Goal: Transaction & Acquisition: Book appointment/travel/reservation

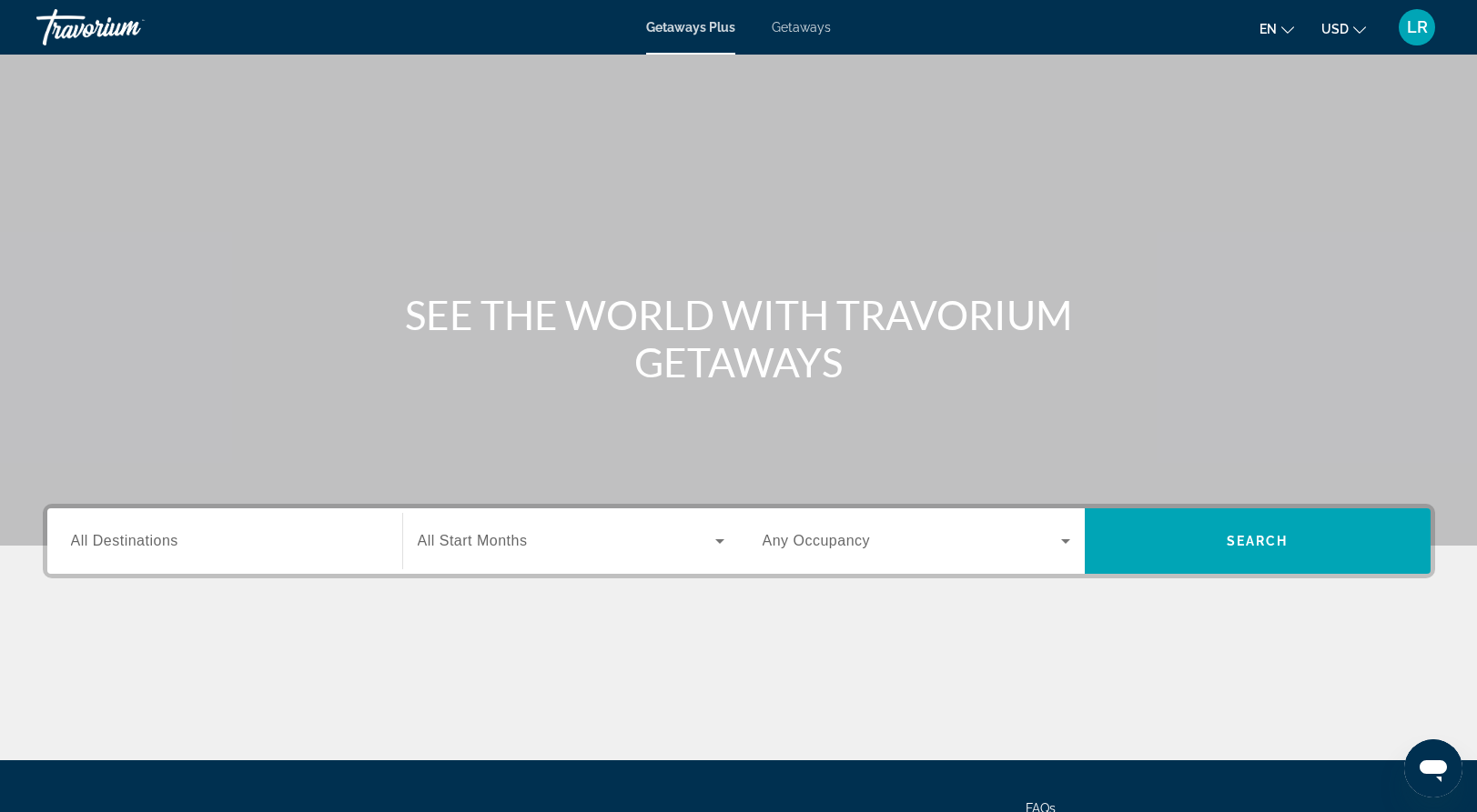
click at [232, 554] on div "Search widget" at bounding box center [224, 542] width 308 height 52
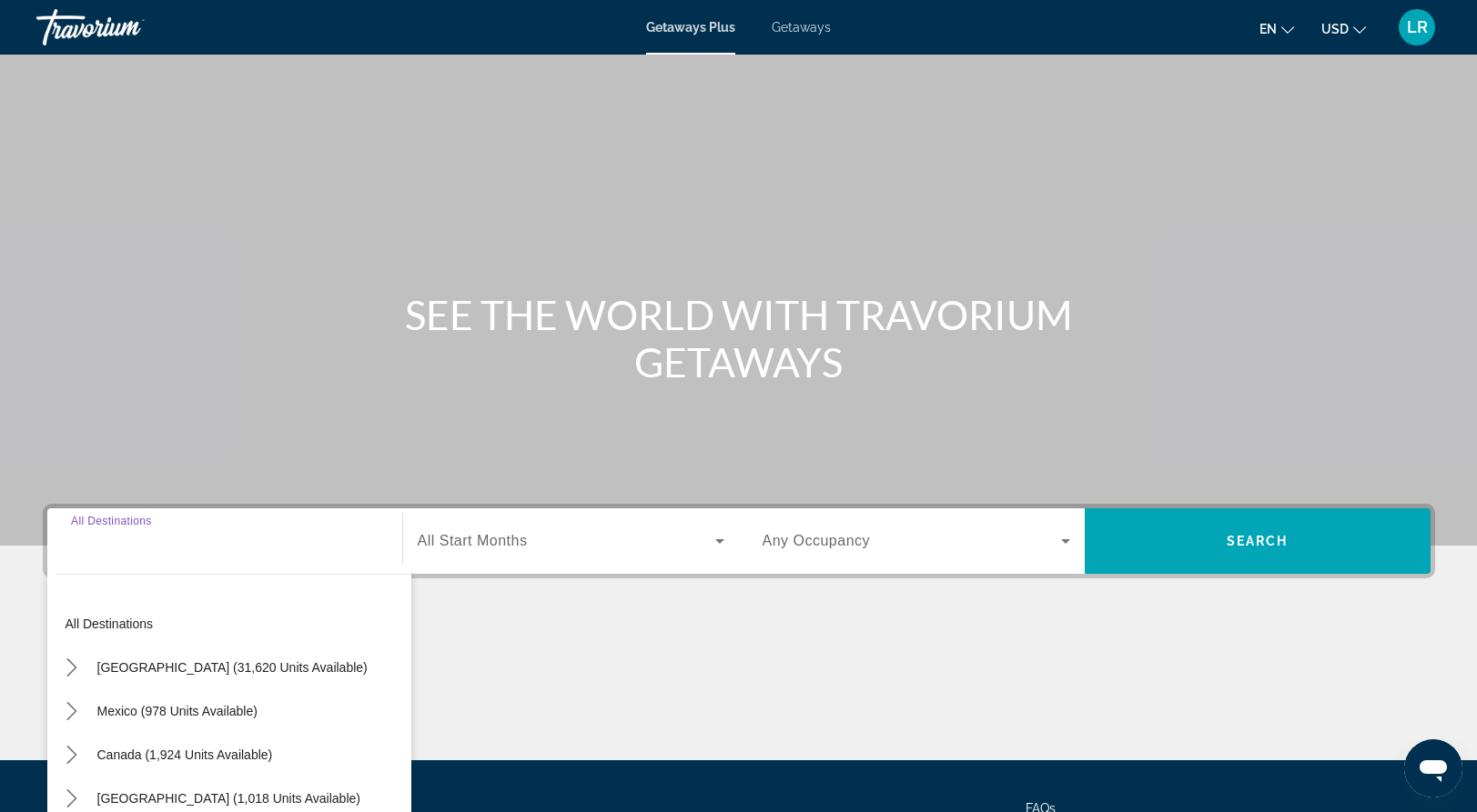
scroll to position [171, 0]
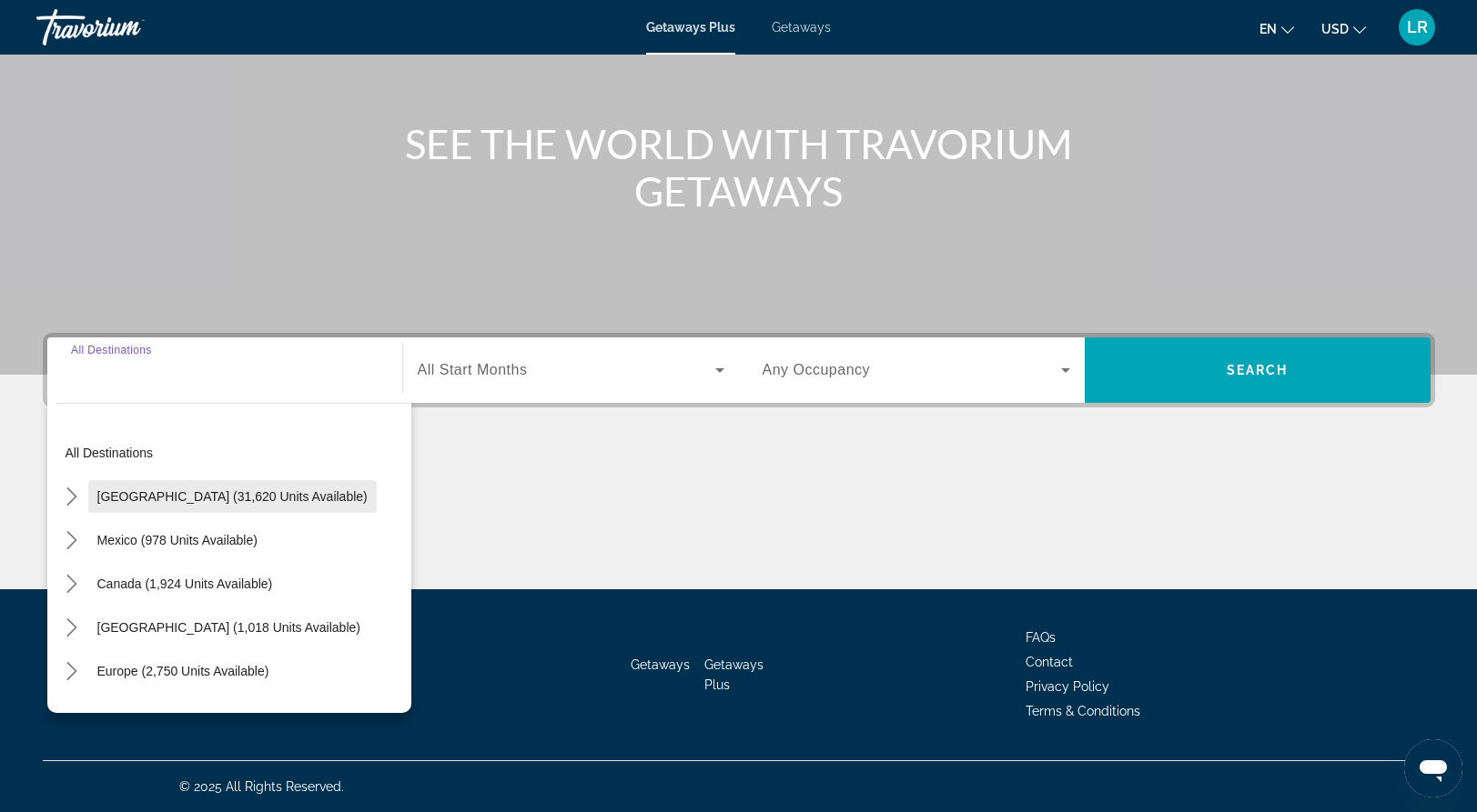
click at [205, 487] on span "Select destination: United States (31,620 units available)" at bounding box center [232, 497] width 288 height 44
type input "**********"
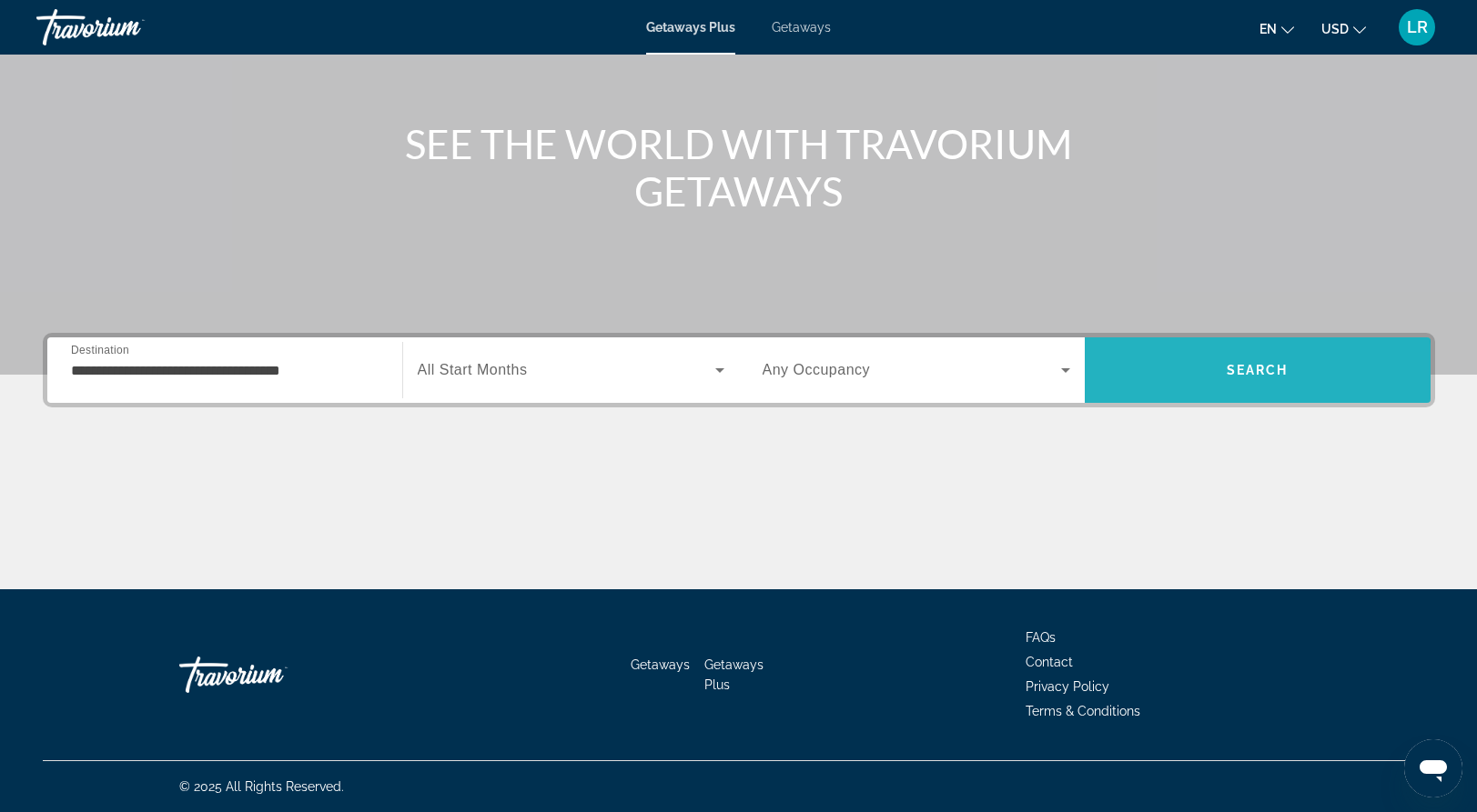
click at [1115, 378] on span "Search" at bounding box center [1257, 370] width 346 height 44
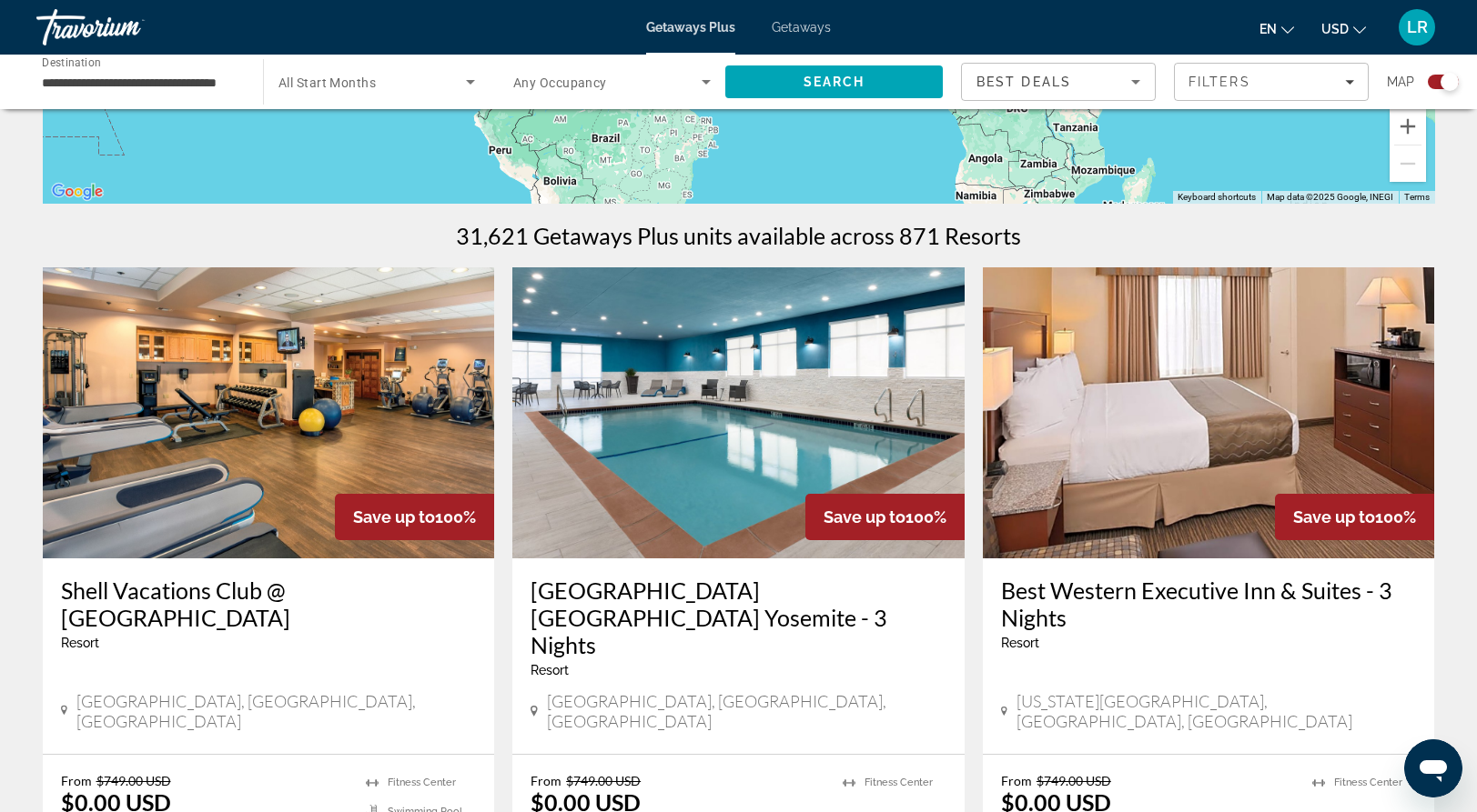
scroll to position [468, 0]
click at [804, 35] on div "Getaways Plus Getaways en English Español Français Italiano Português русский U…" at bounding box center [738, 27] width 1477 height 47
click at [796, 26] on span "Getaways" at bounding box center [801, 26] width 59 height 15
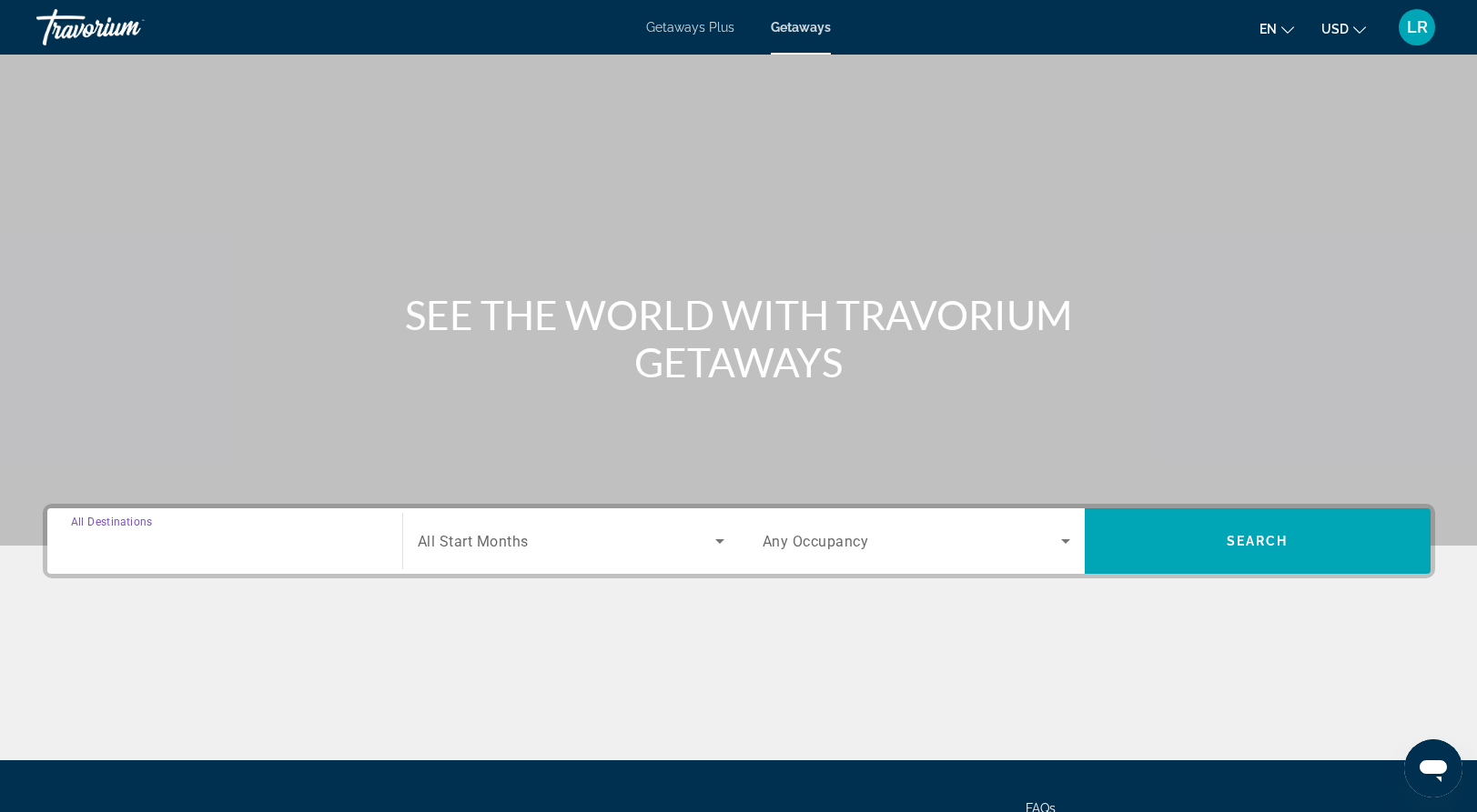
click at [209, 549] on input "Destination All Destinations" at bounding box center [224, 542] width 308 height 22
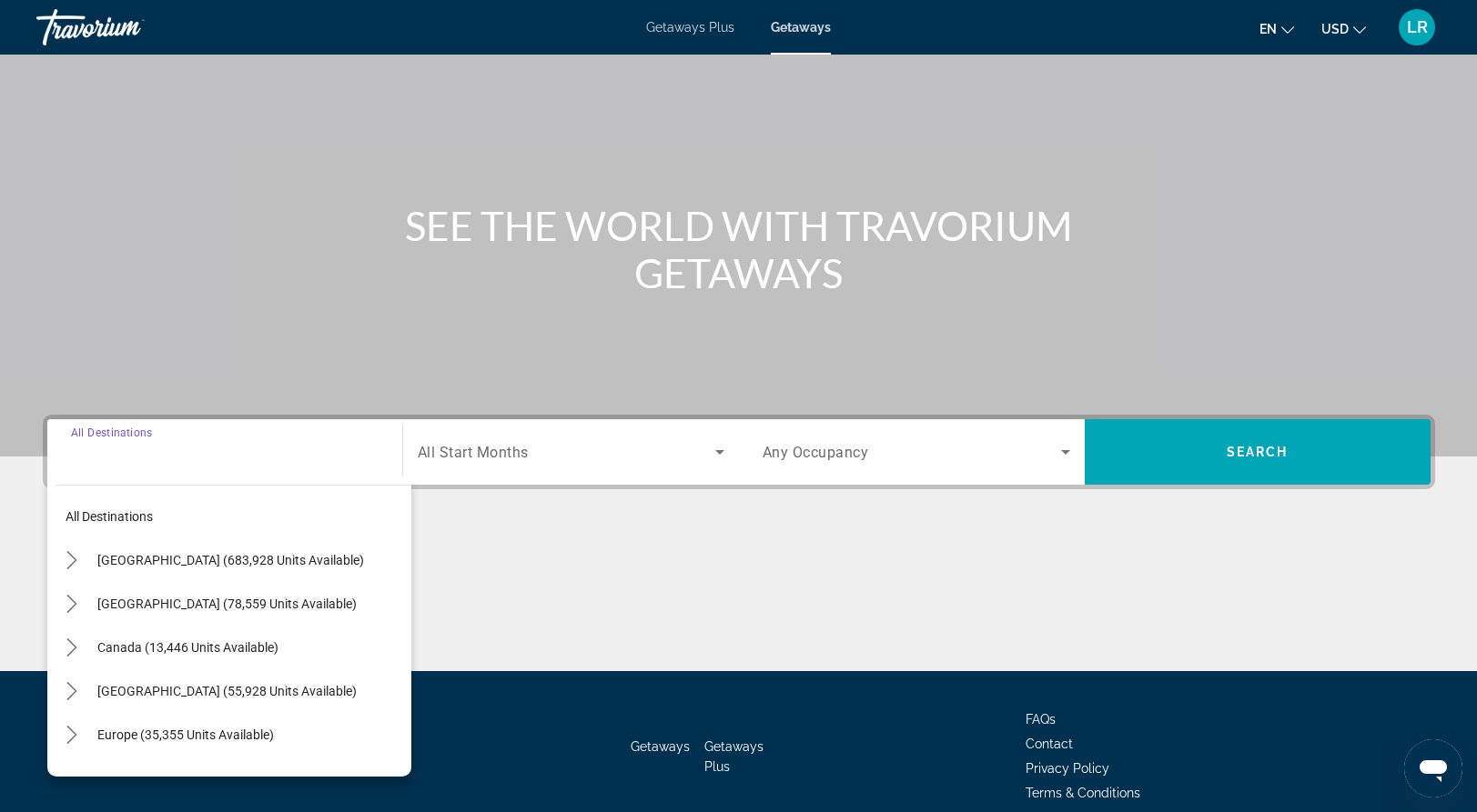
scroll to position [171, 0]
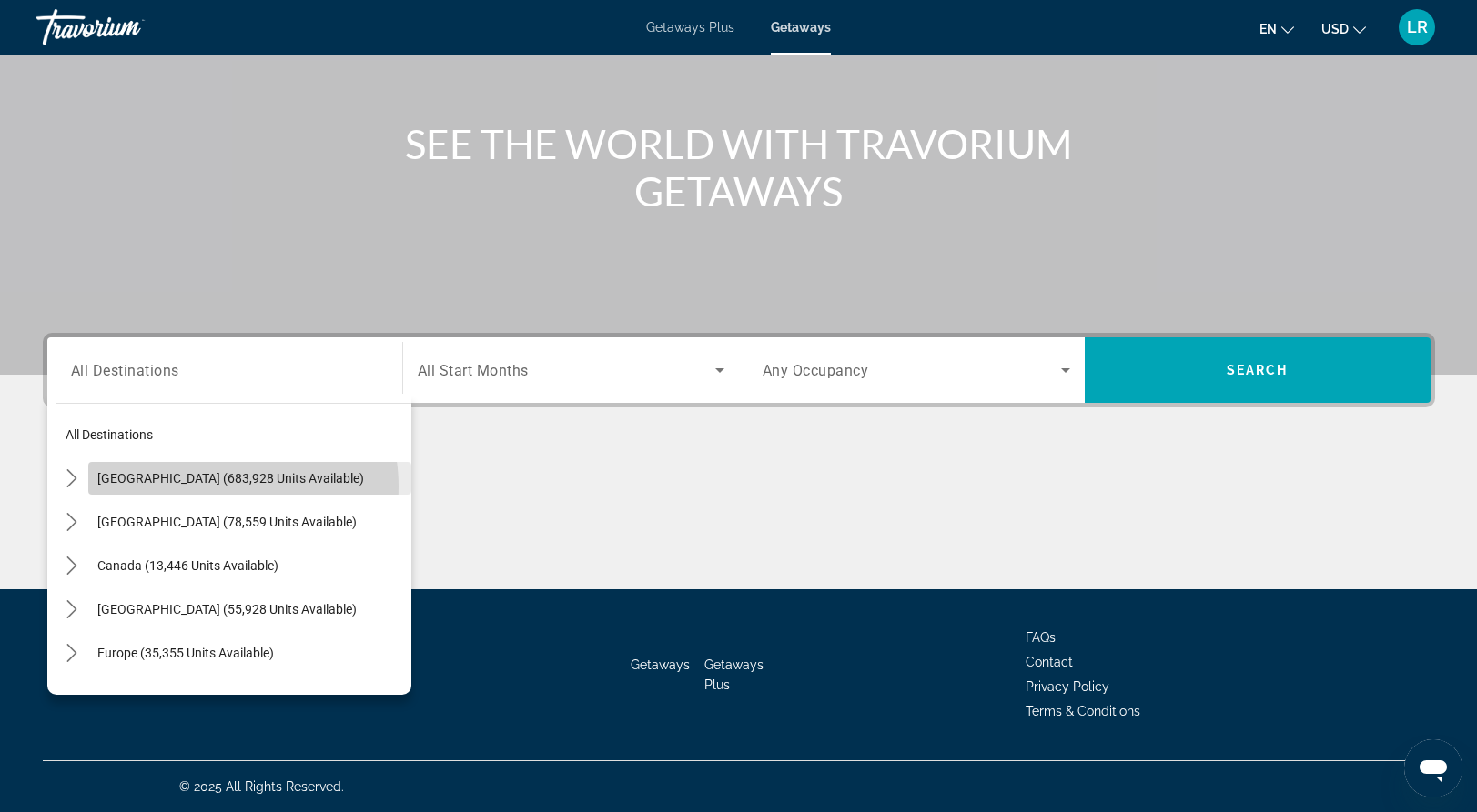
click at [219, 487] on span "Select destination: United States (683,928 units available)" at bounding box center [250, 478] width 323 height 44
type input "**********"
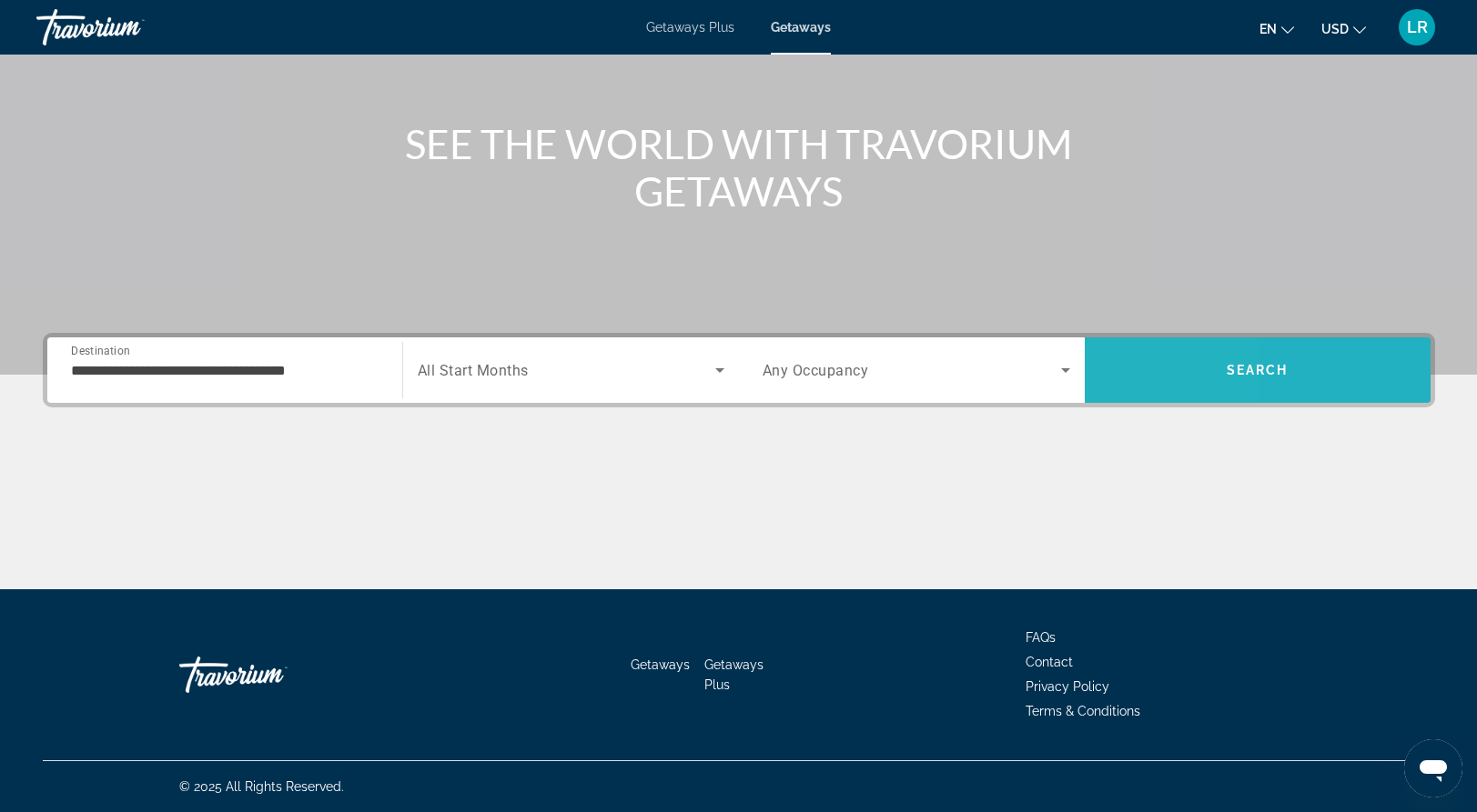
click at [1113, 370] on span "Search" at bounding box center [1257, 370] width 346 height 44
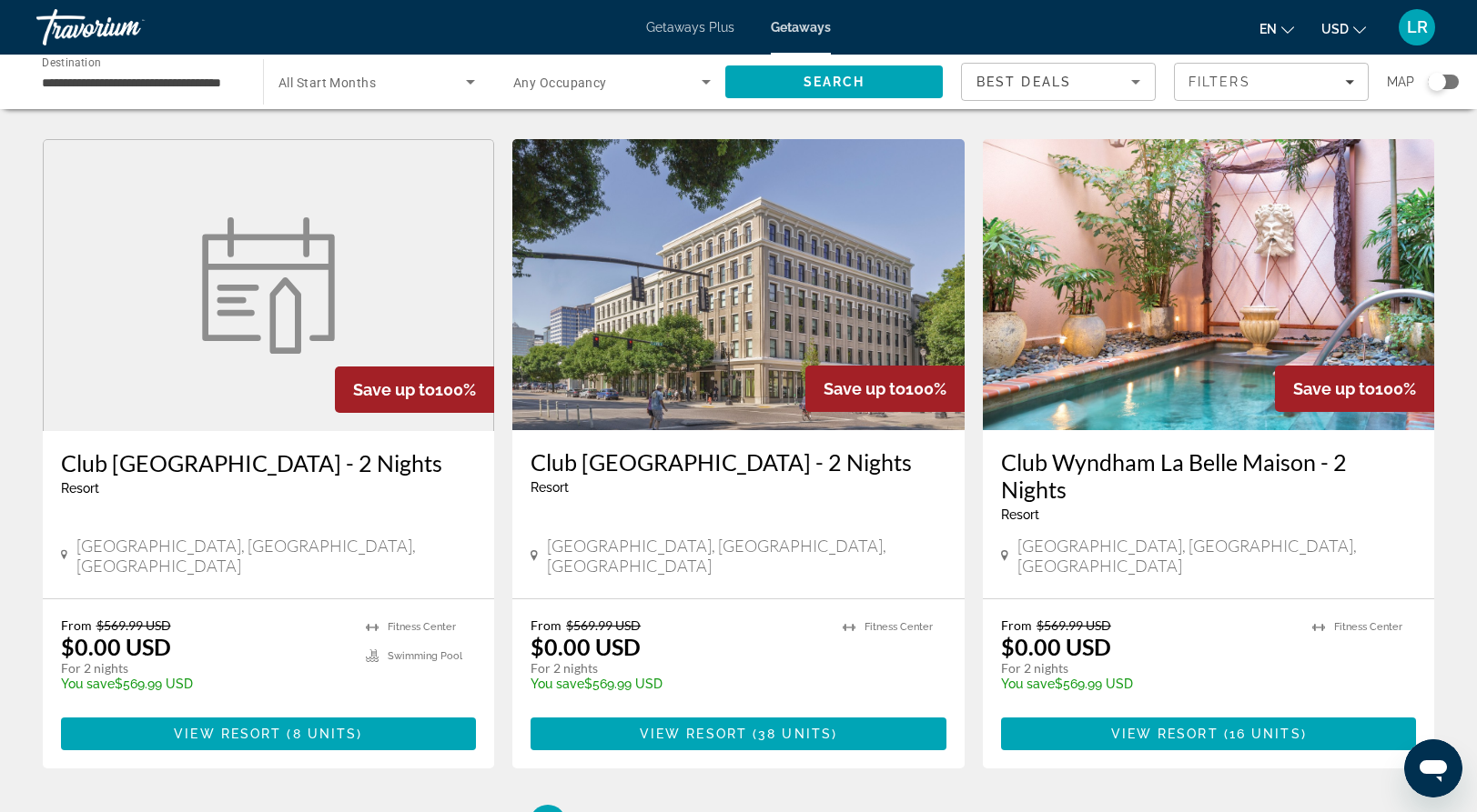
scroll to position [2006, 0]
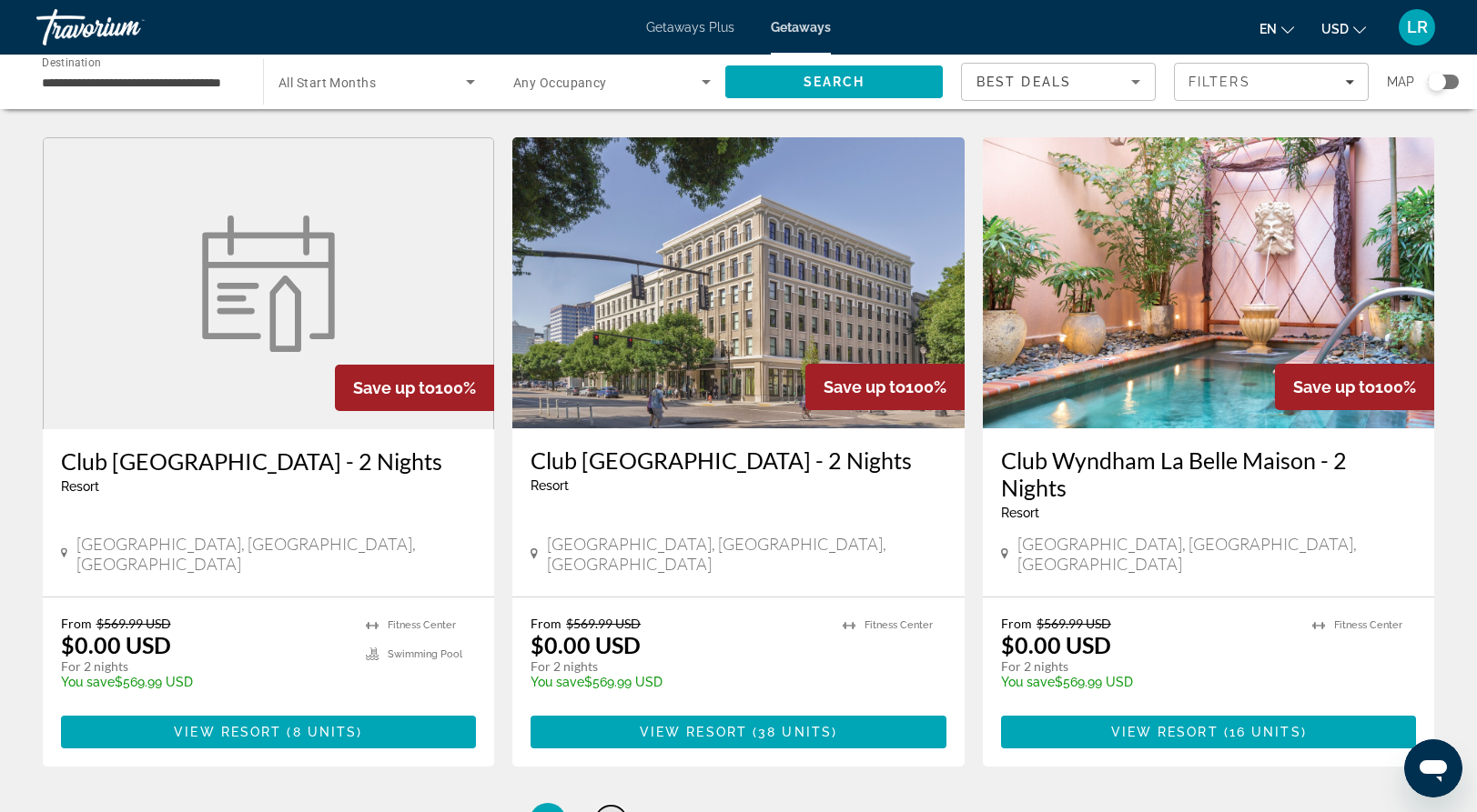
click at [610, 811] on span "2" at bounding box center [611, 821] width 9 height 20
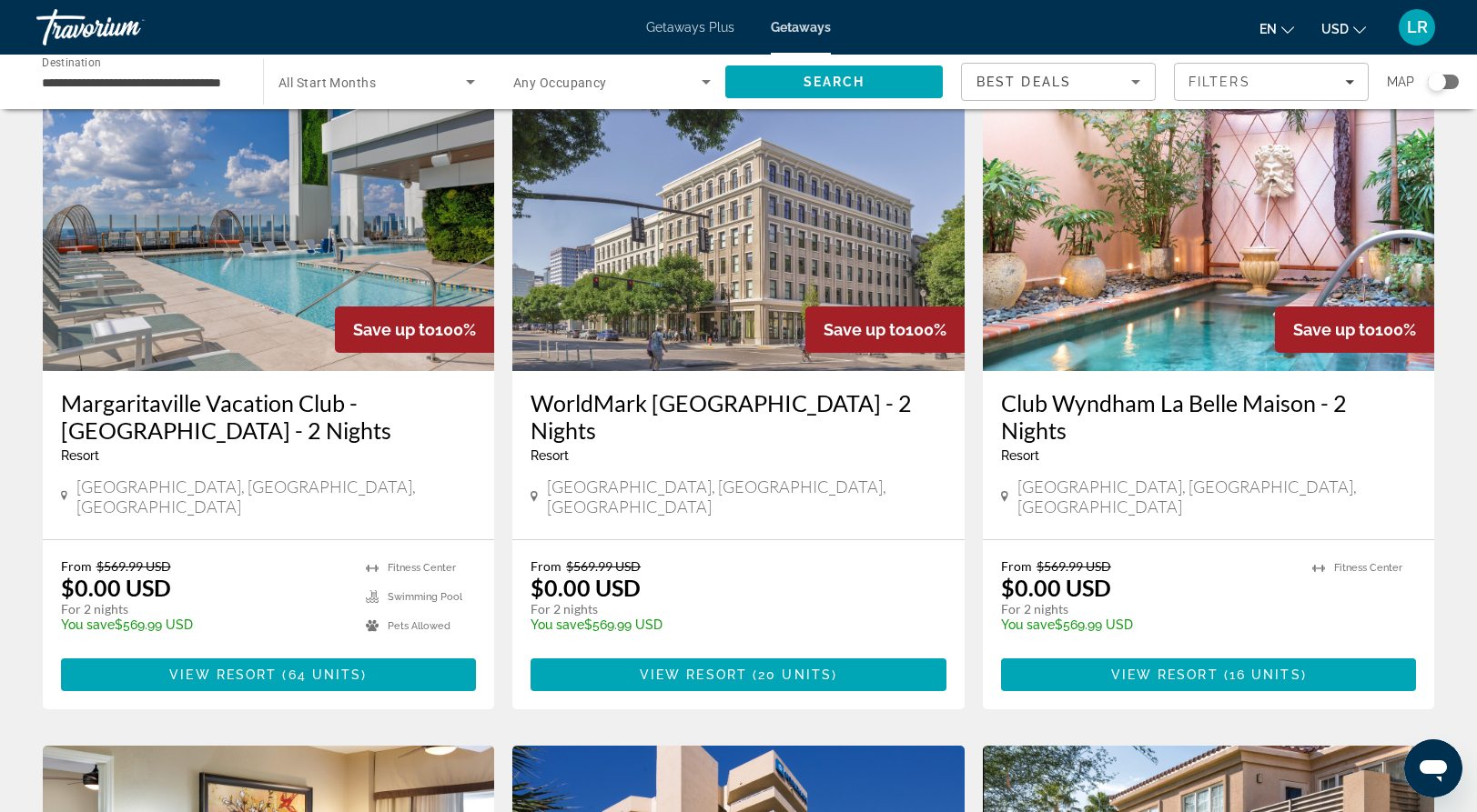
scroll to position [95, 0]
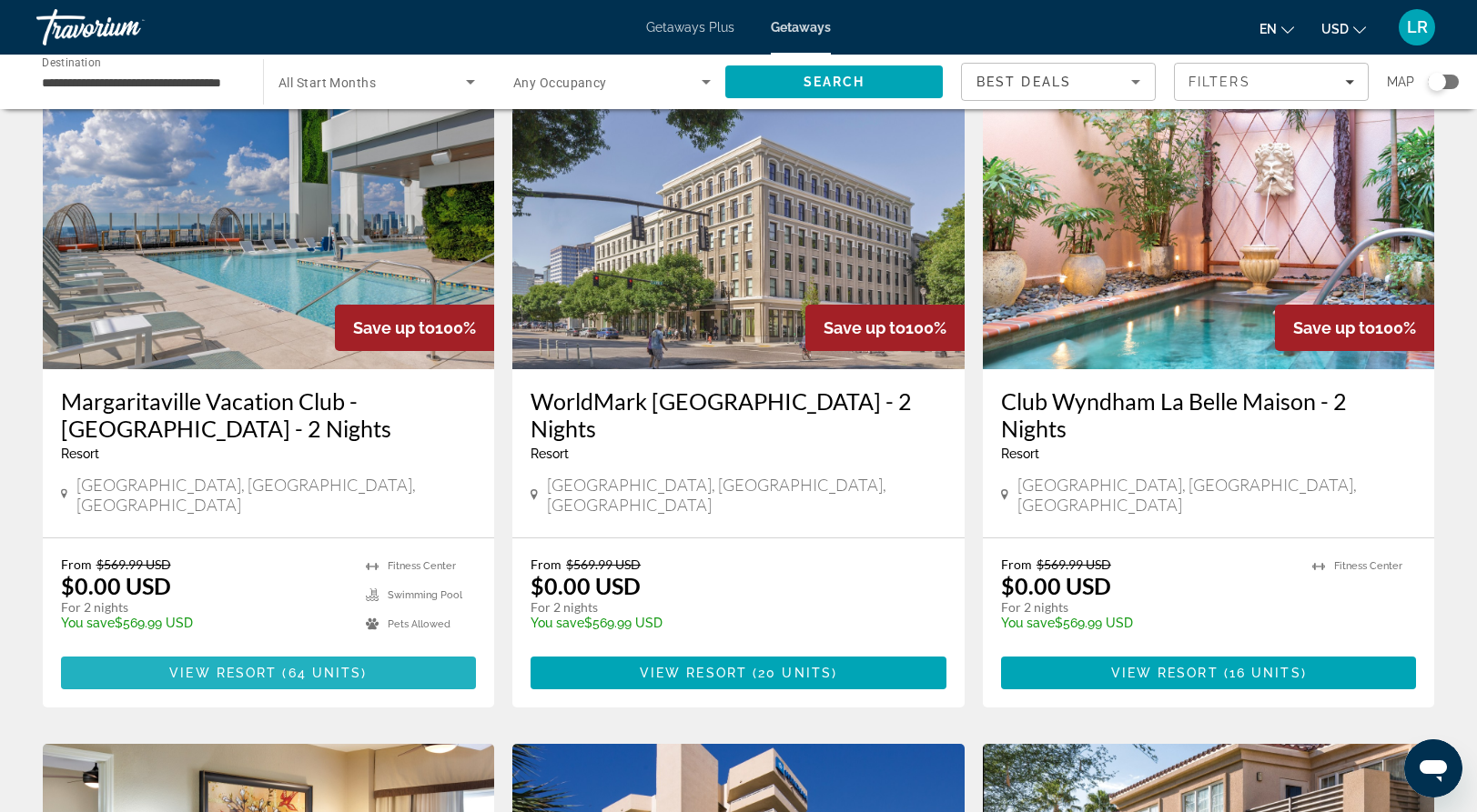
click at [297, 651] on span "Main content" at bounding box center [269, 673] width 416 height 44
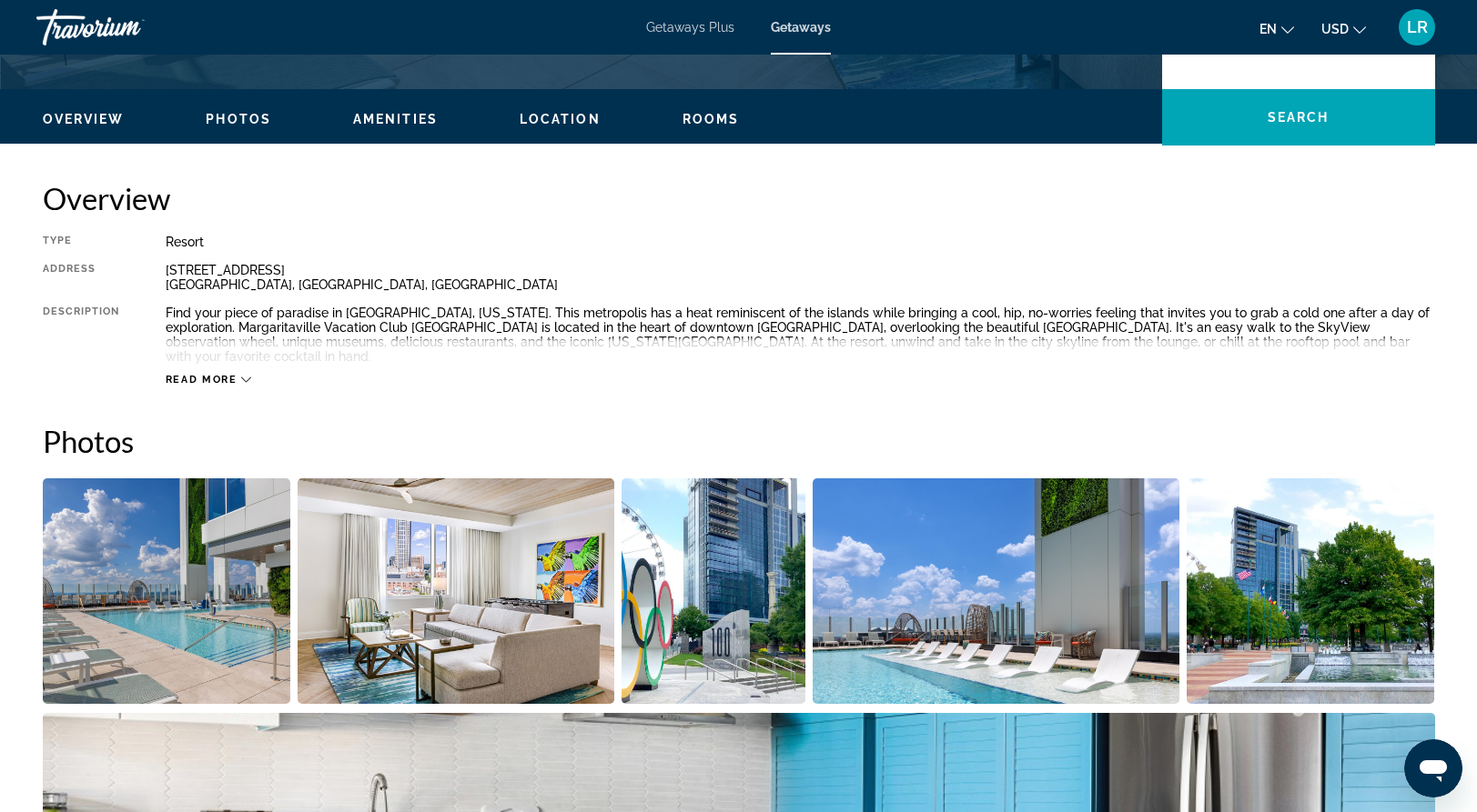
scroll to position [513, 0]
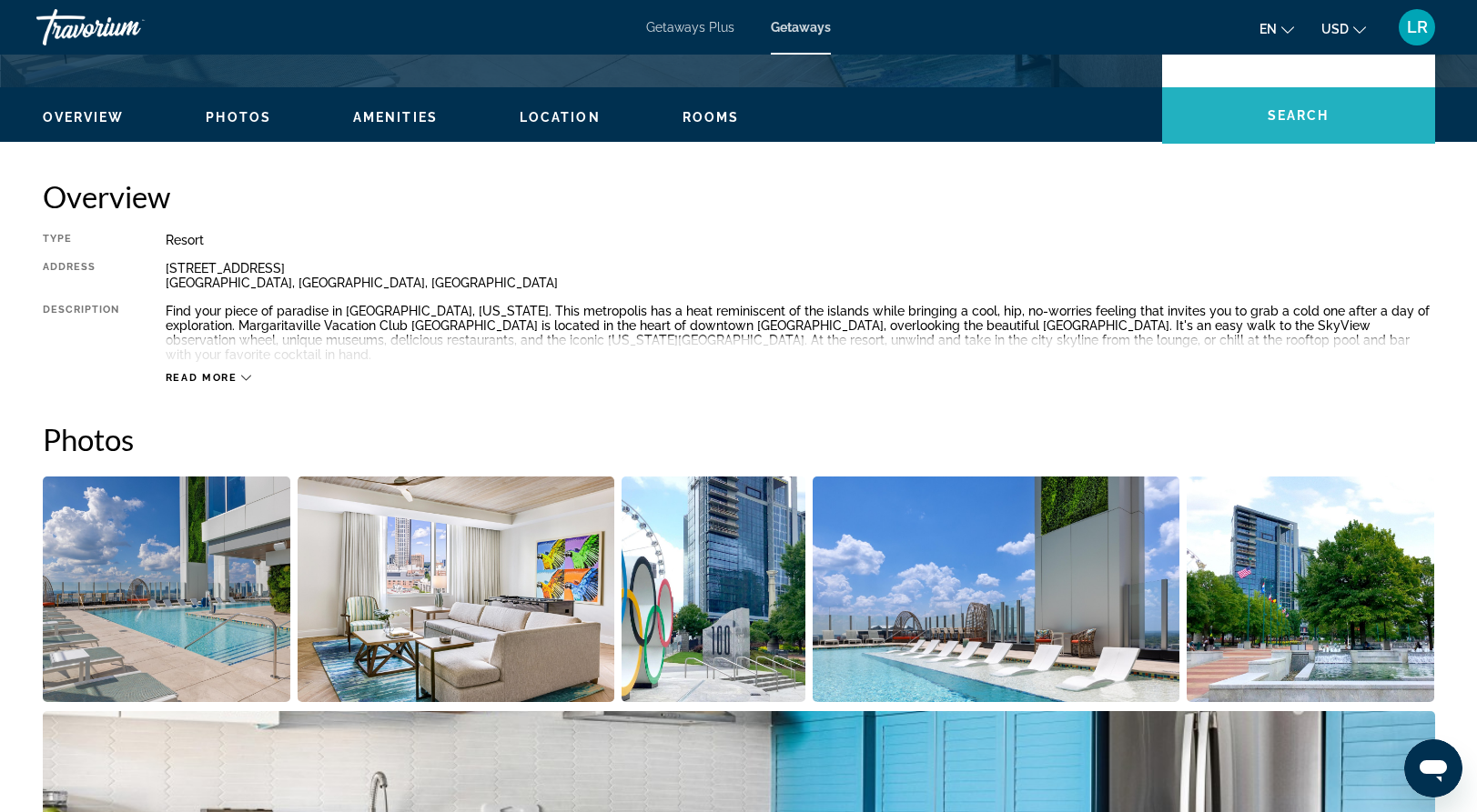
click at [1339, 127] on span "Main content" at bounding box center [1299, 116] width 273 height 44
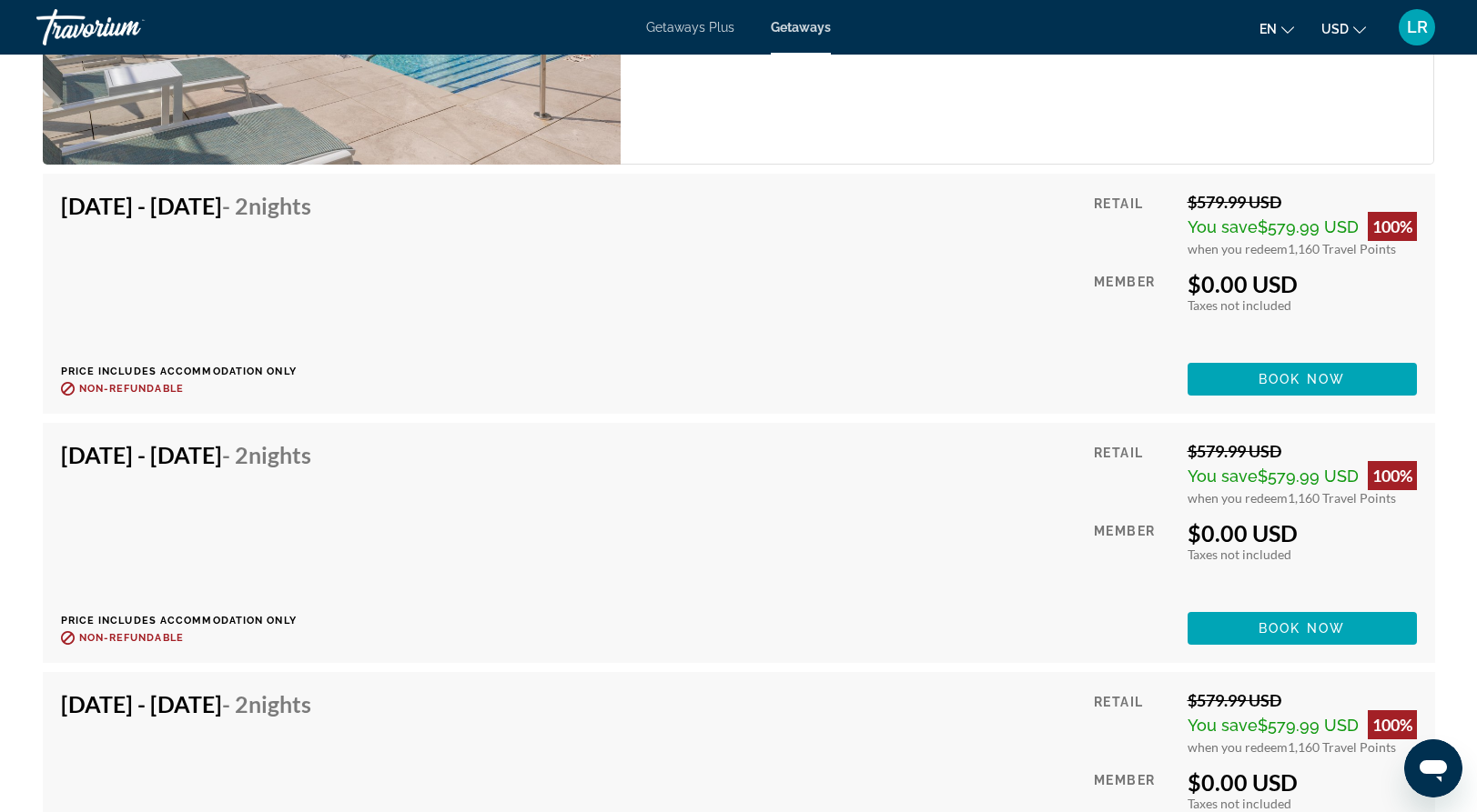
scroll to position [3692, 0]
click at [1339, 373] on span "Book now" at bounding box center [1302, 380] width 86 height 15
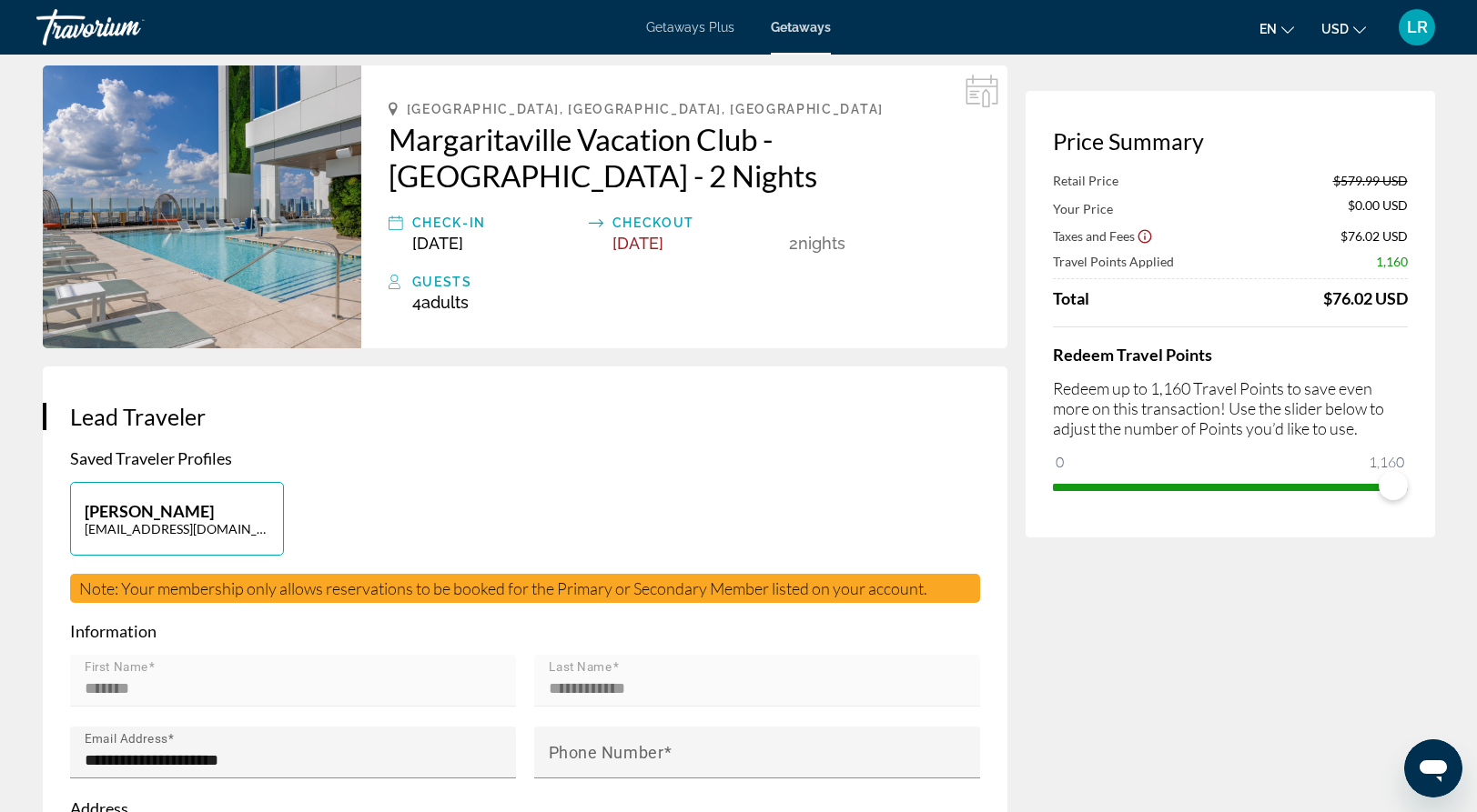
scroll to position [72, 0]
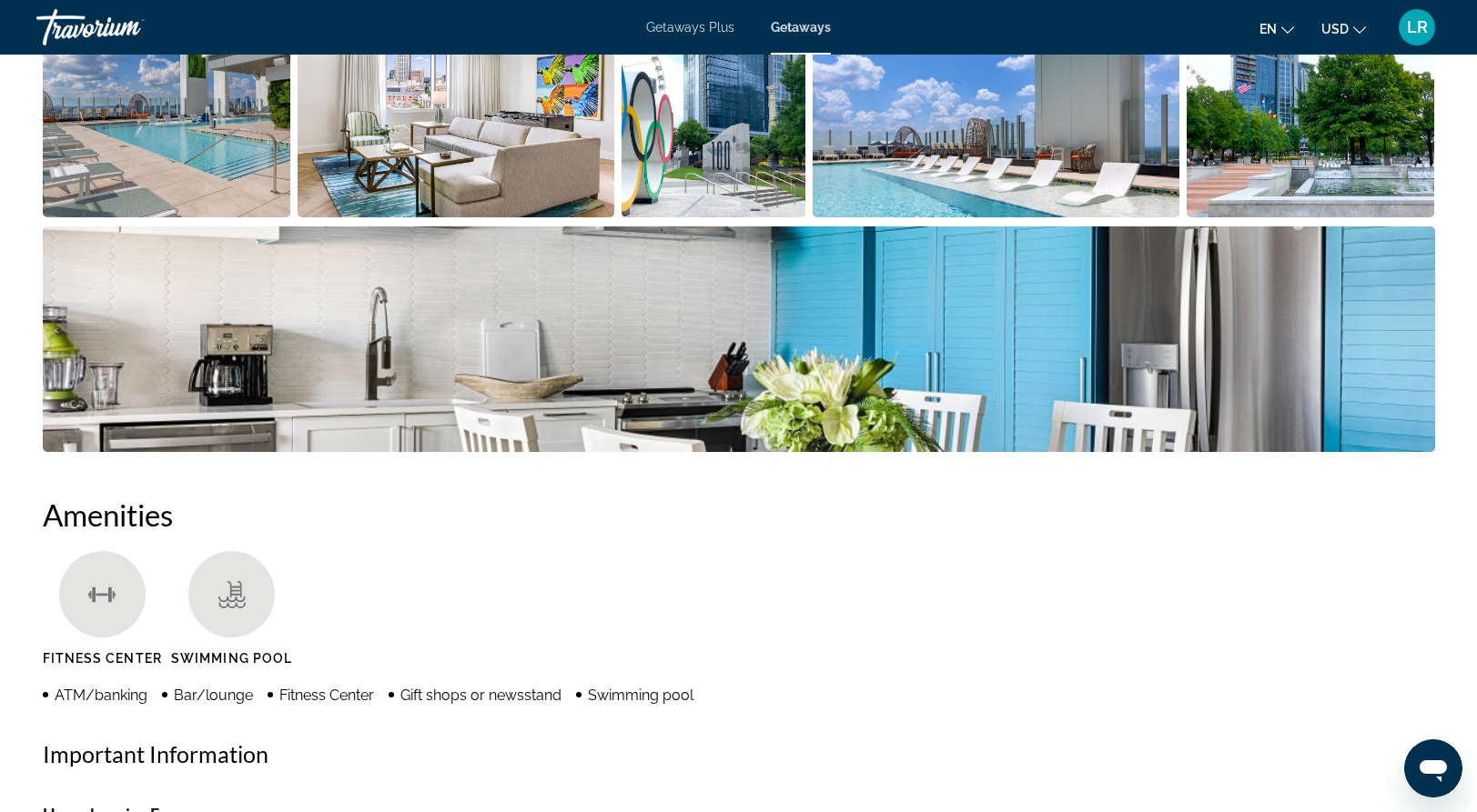
scroll to position [338, 0]
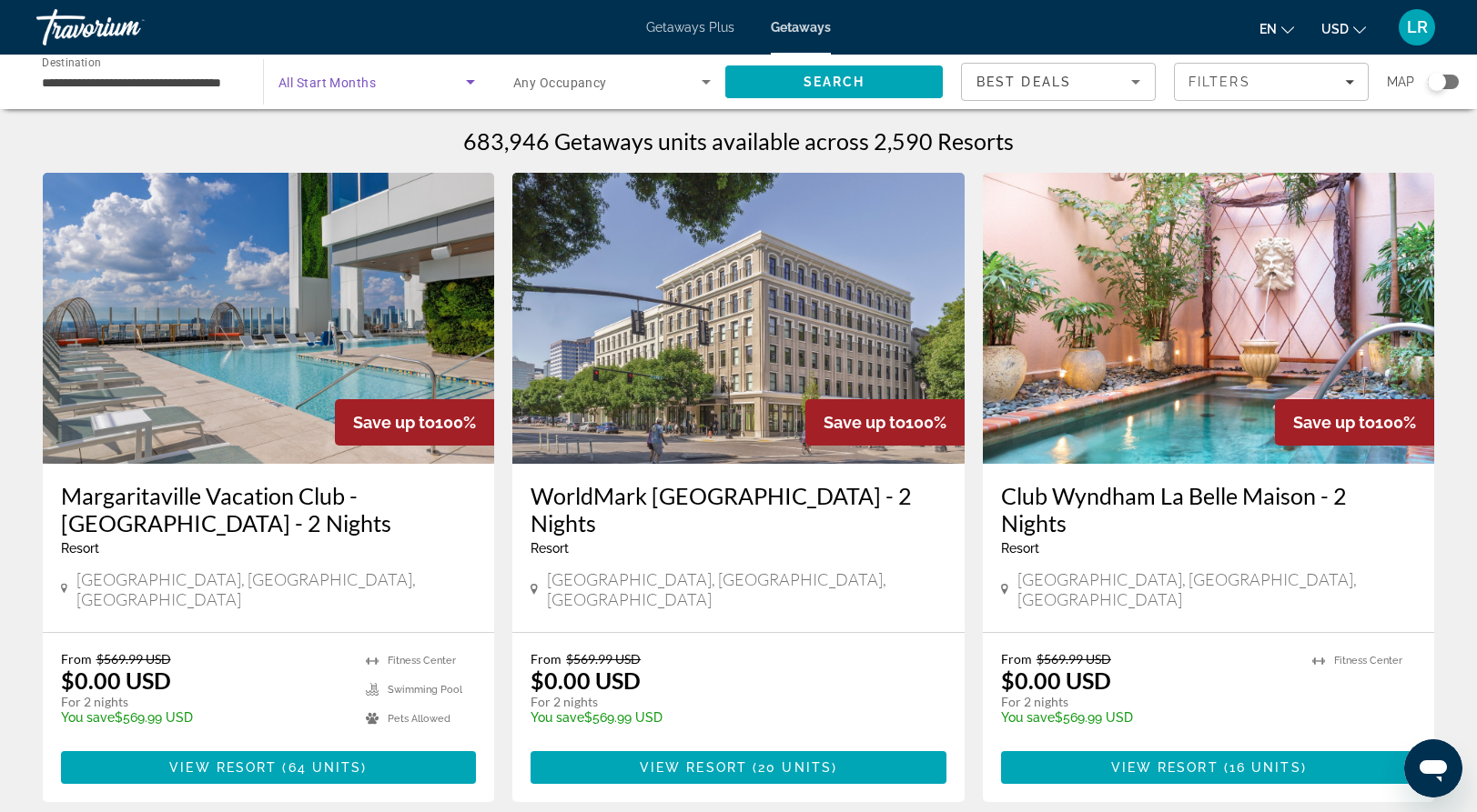
click at [425, 91] on span "Search widget" at bounding box center [371, 81] width 187 height 22
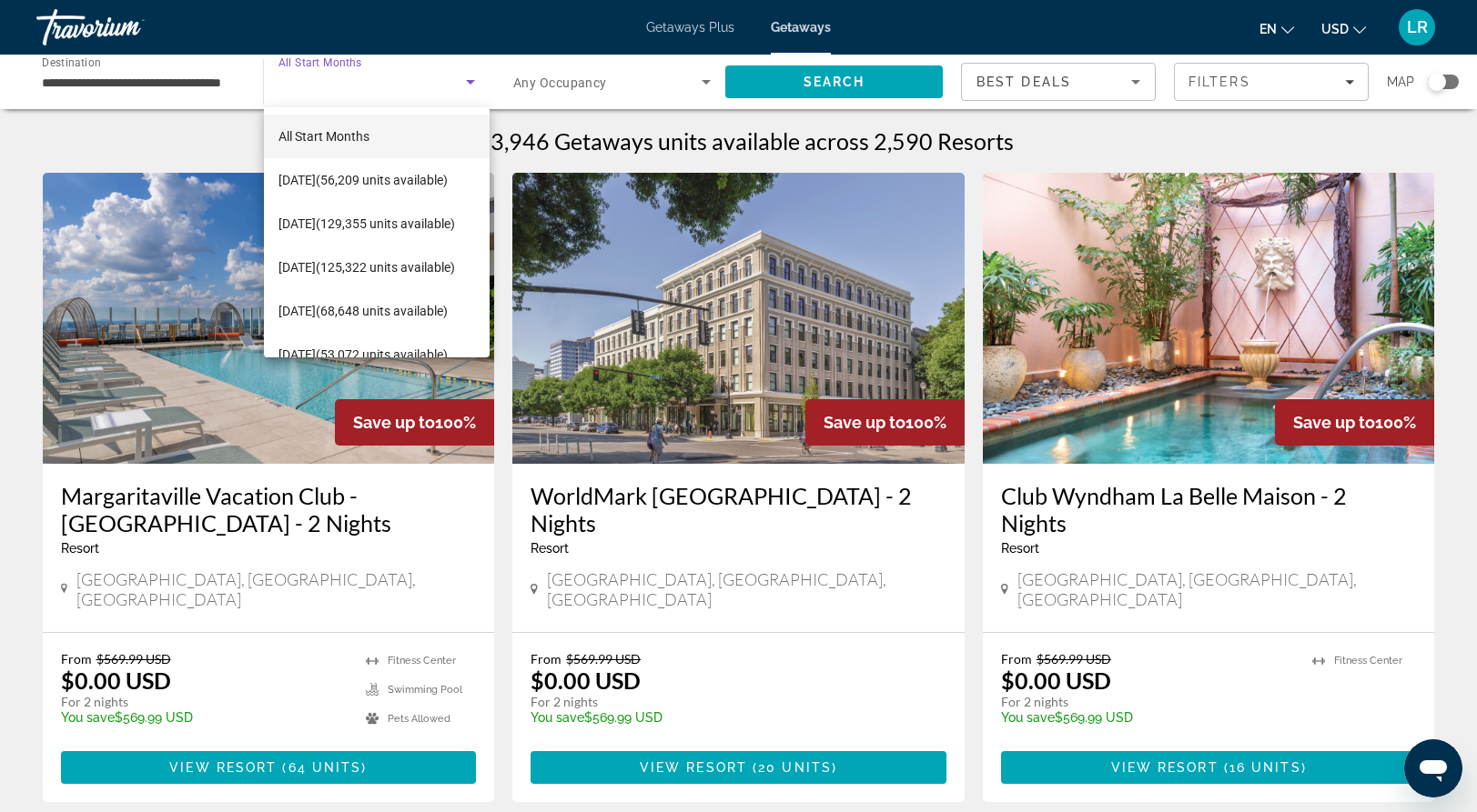
click at [636, 82] on div at bounding box center [738, 406] width 1477 height 812
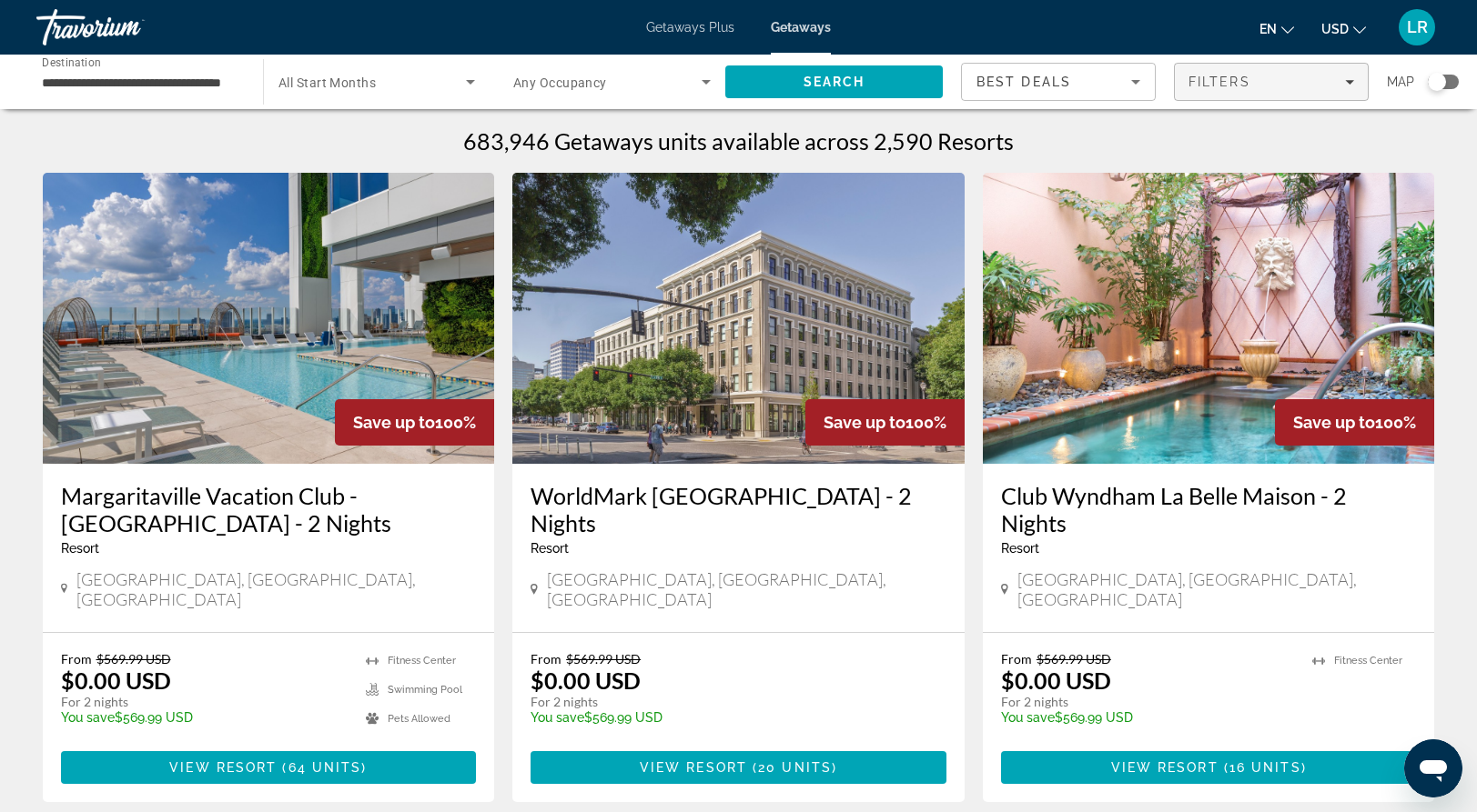
click at [1243, 79] on span "Filters" at bounding box center [1219, 81] width 62 height 15
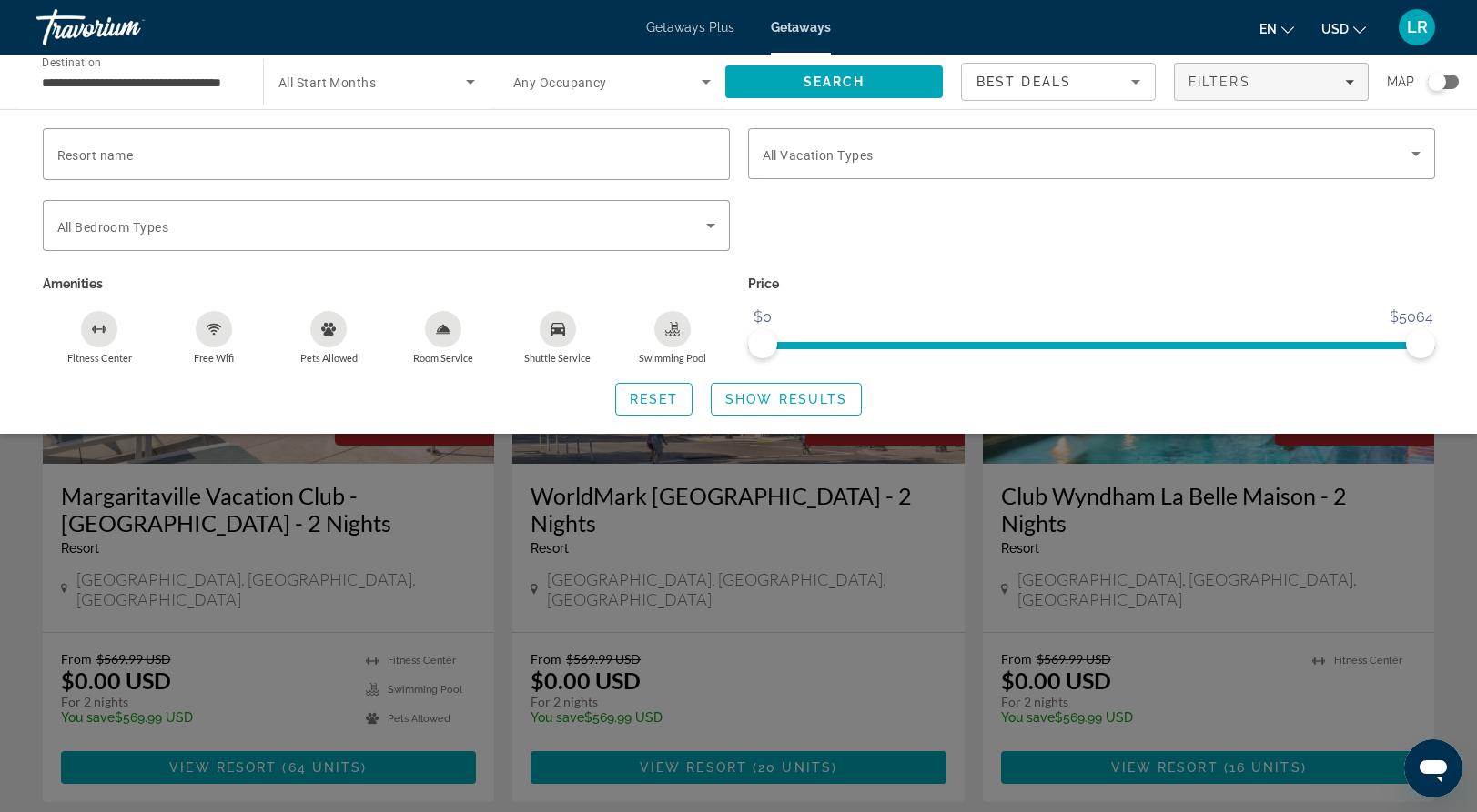
click at [224, 505] on div "Search widget" at bounding box center [738, 543] width 1477 height 540
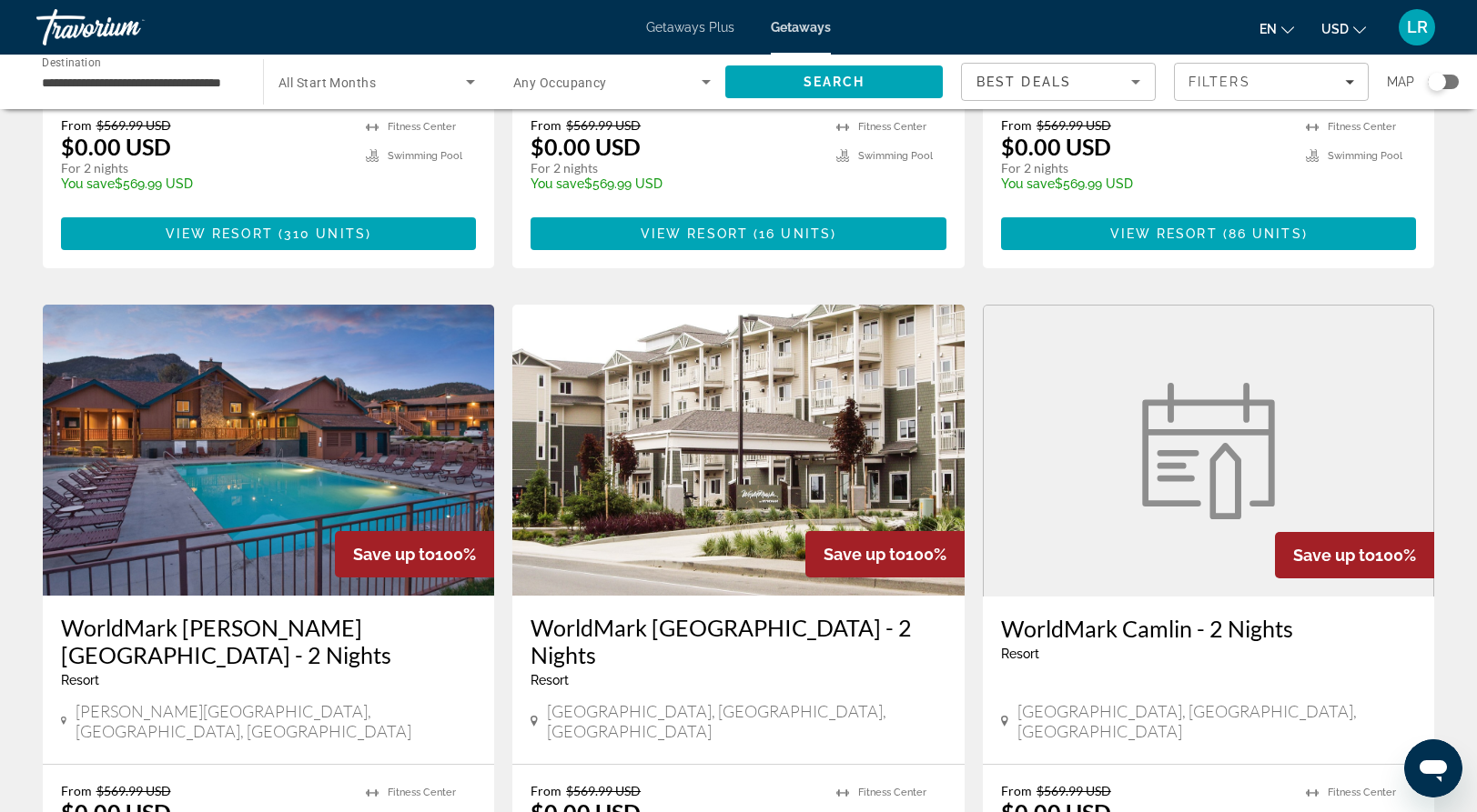
scroll to position [1173, 0]
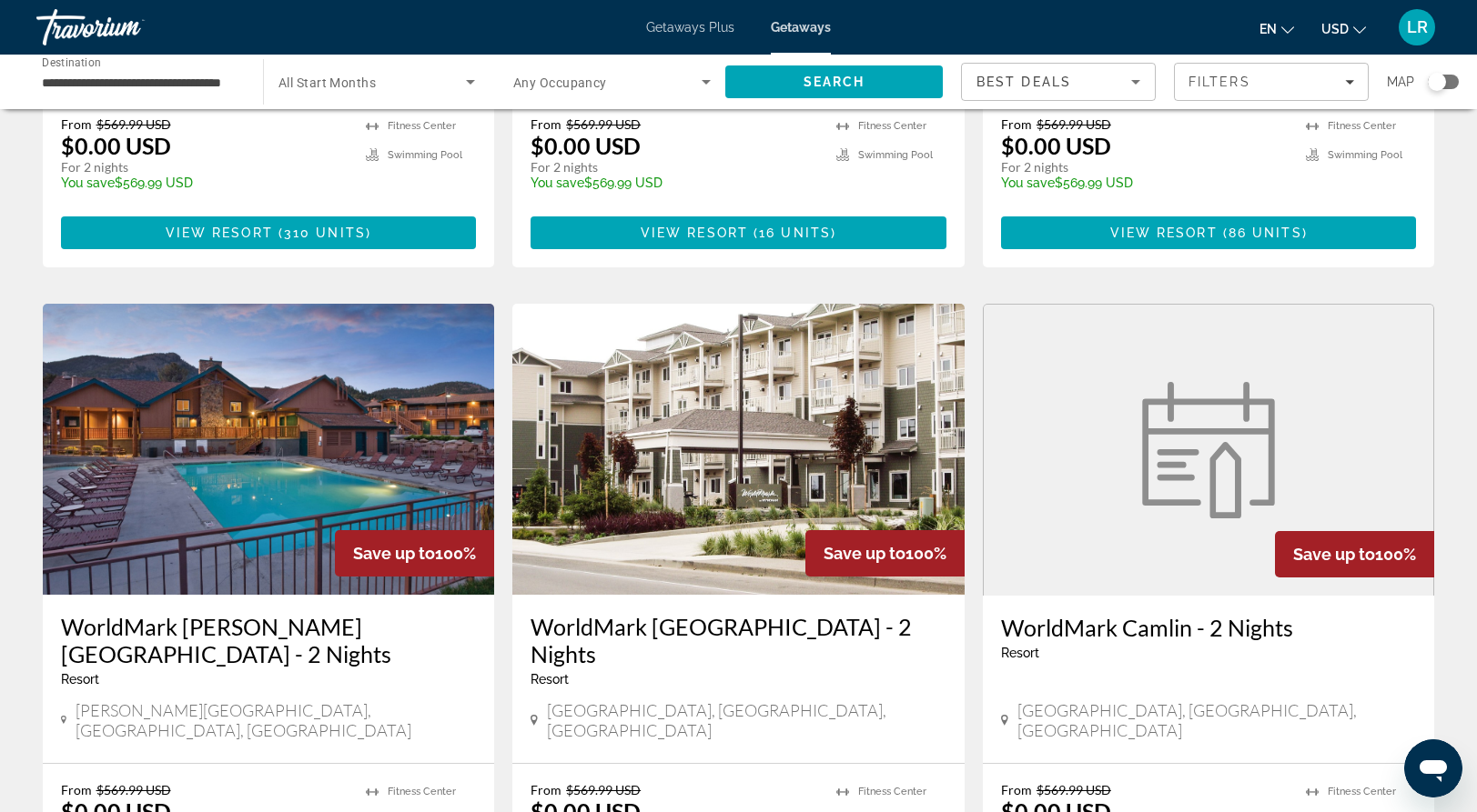
click at [695, 45] on div "Getaways Plus Getaways en English Español Français Italiano Português русский U…" at bounding box center [738, 27] width 1477 height 47
click at [682, 26] on span "Getaways Plus" at bounding box center [690, 26] width 88 height 15
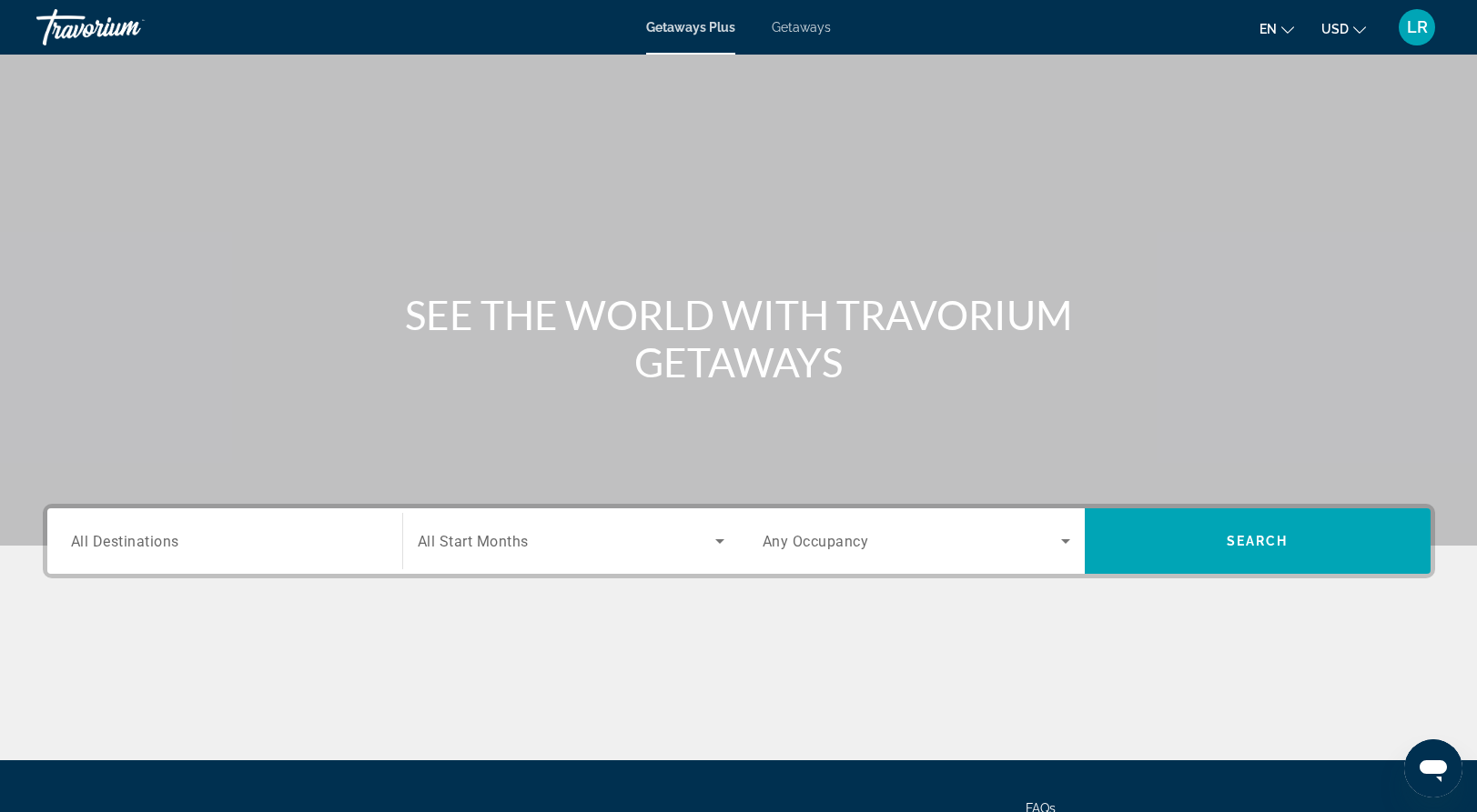
click at [285, 556] on div "Search widget" at bounding box center [224, 542] width 308 height 52
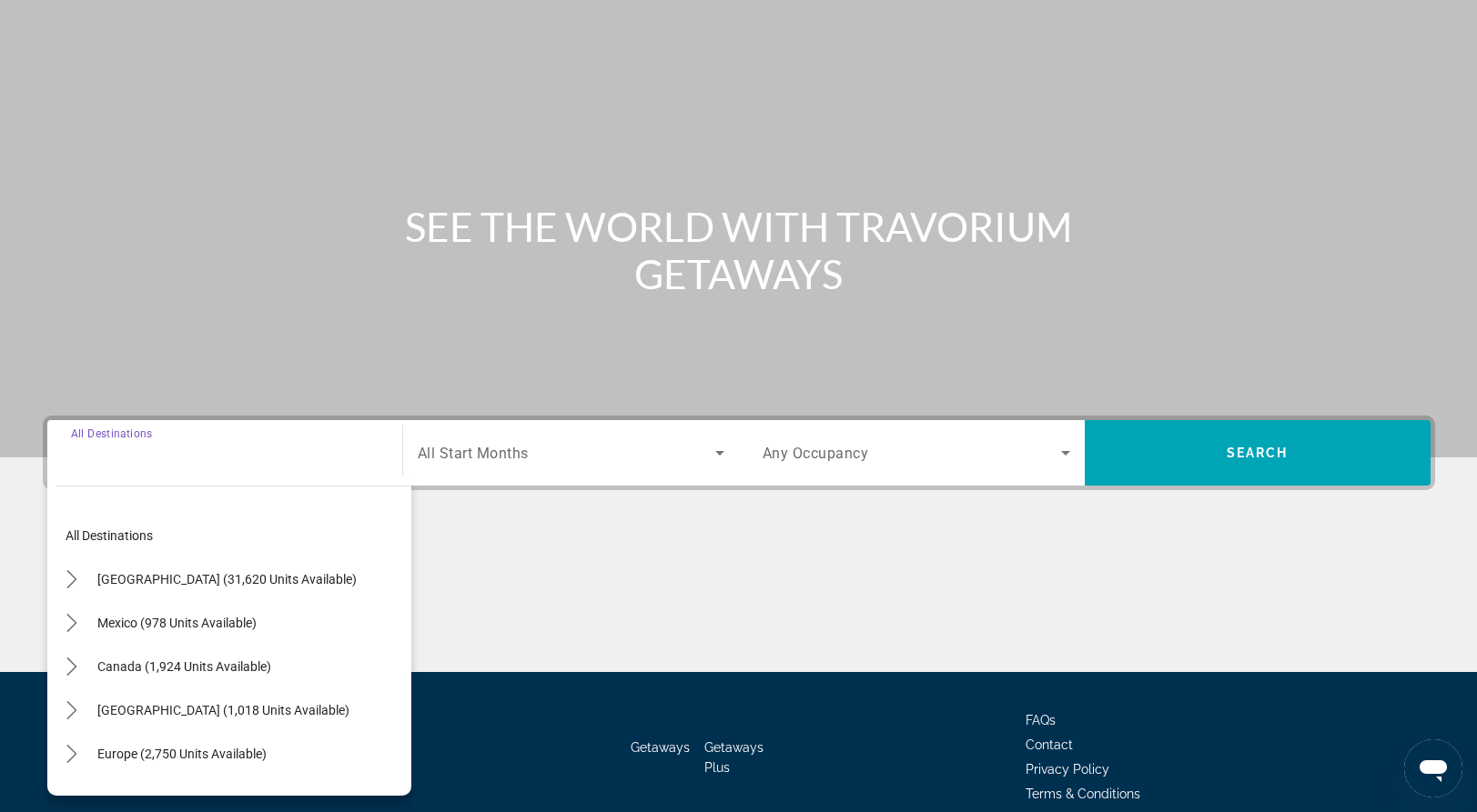
scroll to position [171, 0]
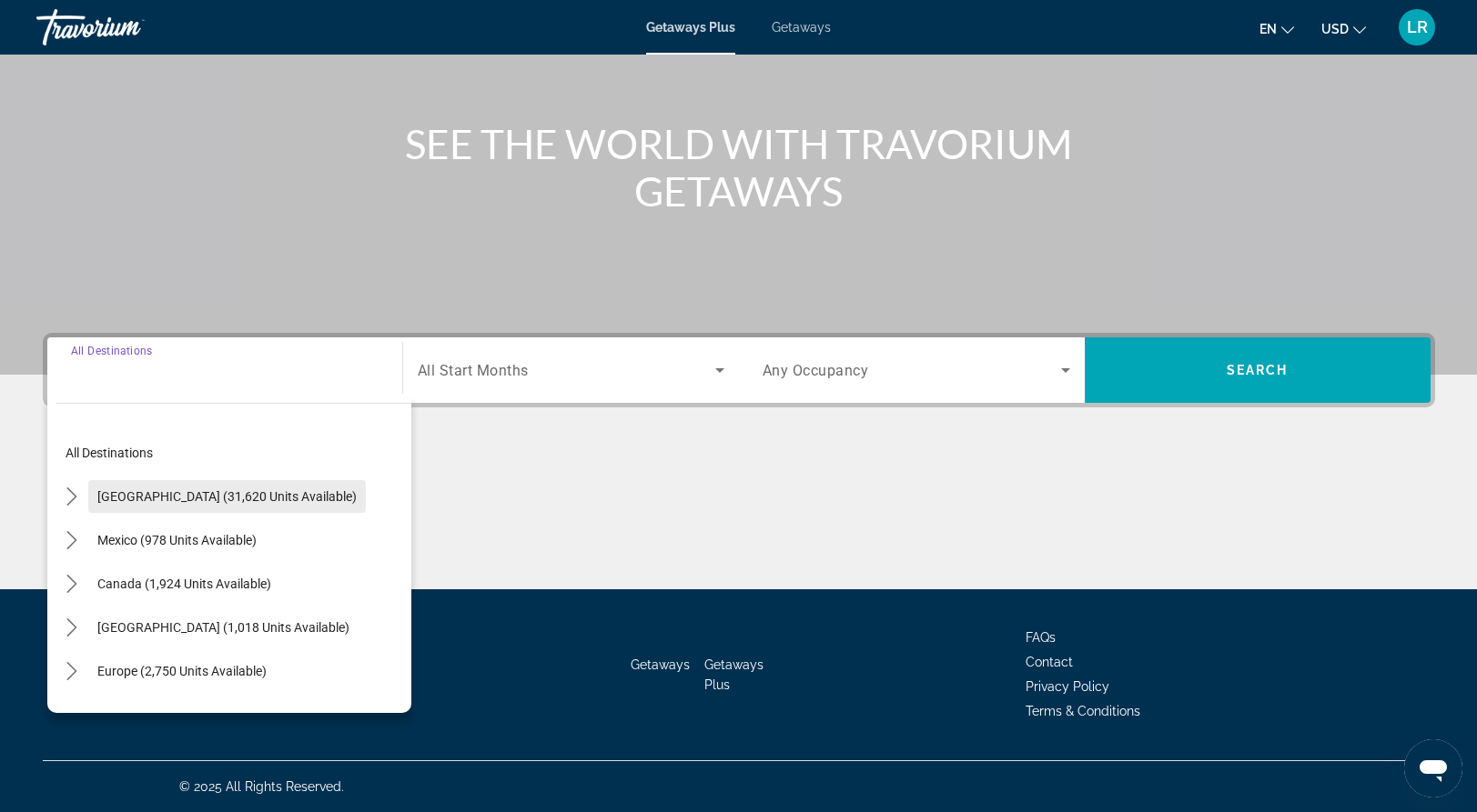
click at [168, 482] on span "Select destination: United States (31,620 units available)" at bounding box center [226, 497] width 277 height 44
type input "**********"
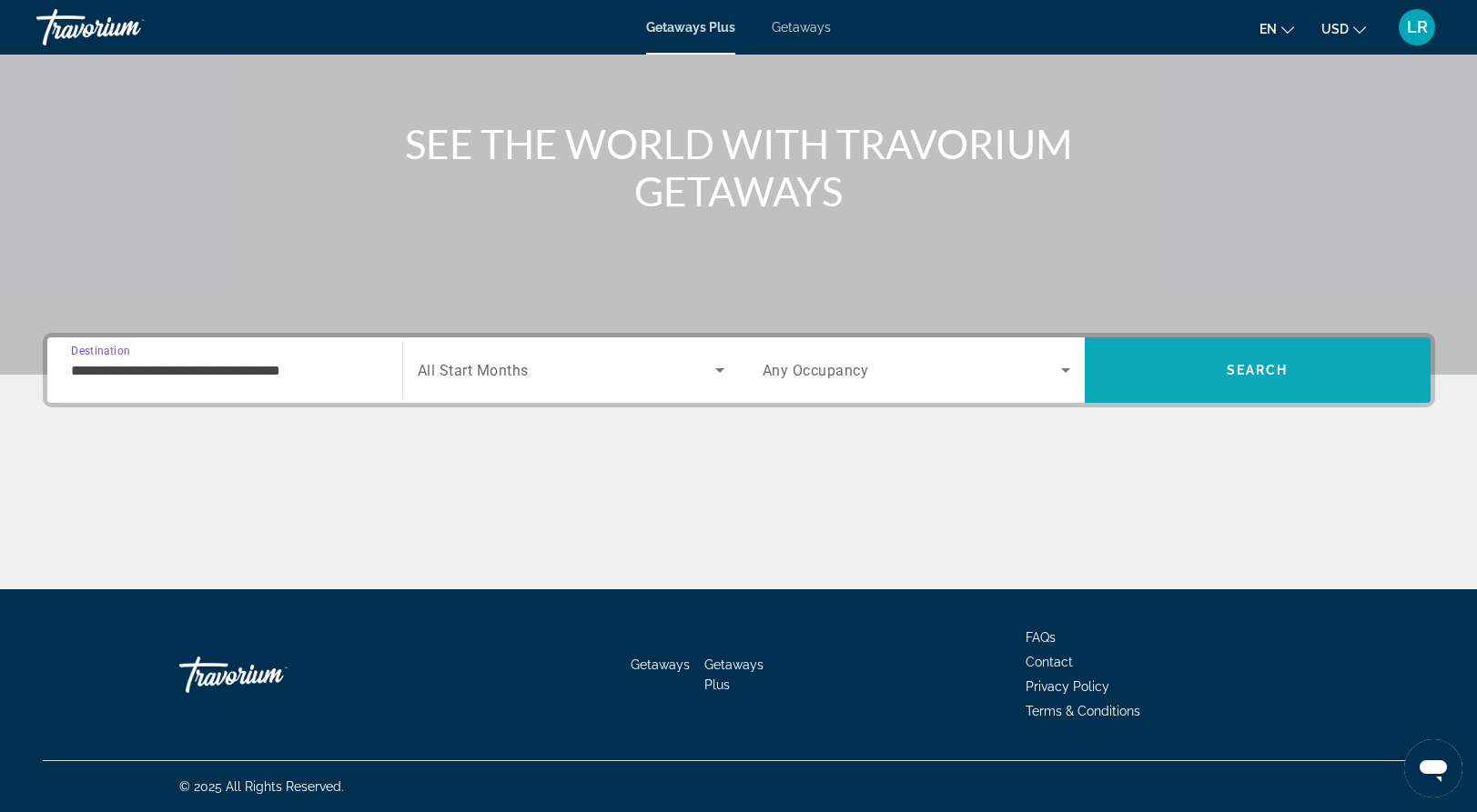
click at [1214, 368] on span "Search" at bounding box center [1257, 370] width 346 height 44
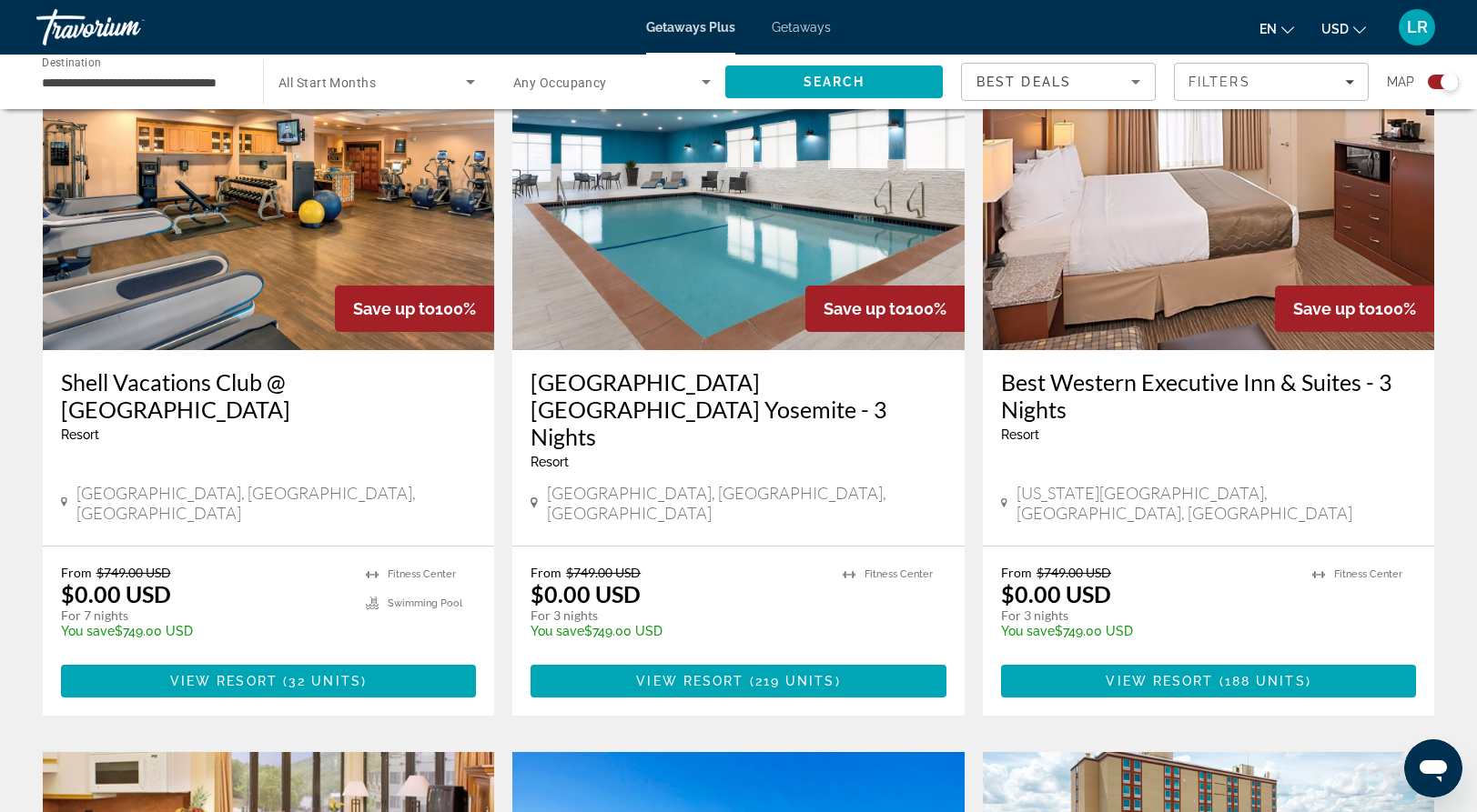
scroll to position [680, 0]
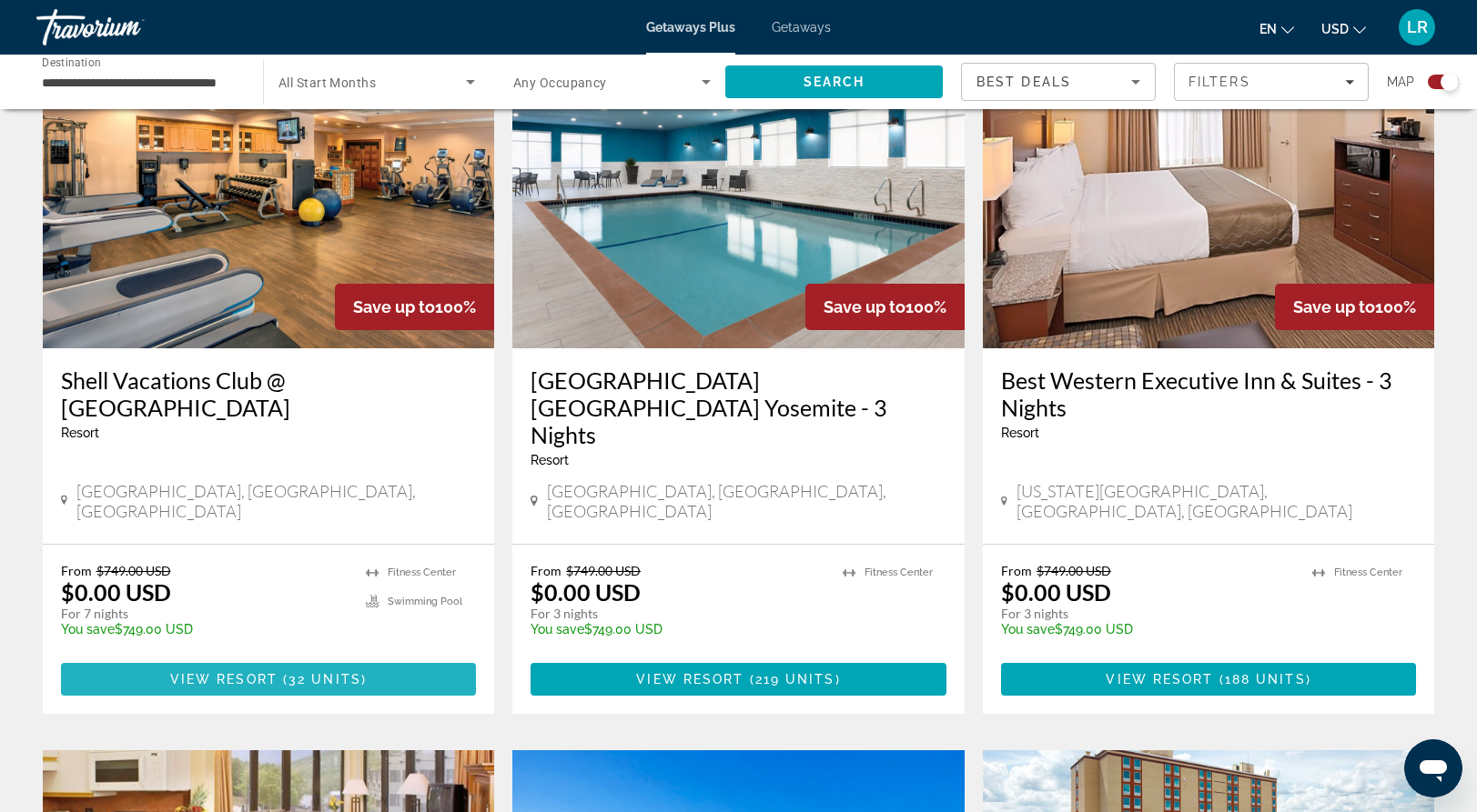
click at [261, 672] on span "View Resort" at bounding box center [224, 679] width 108 height 15
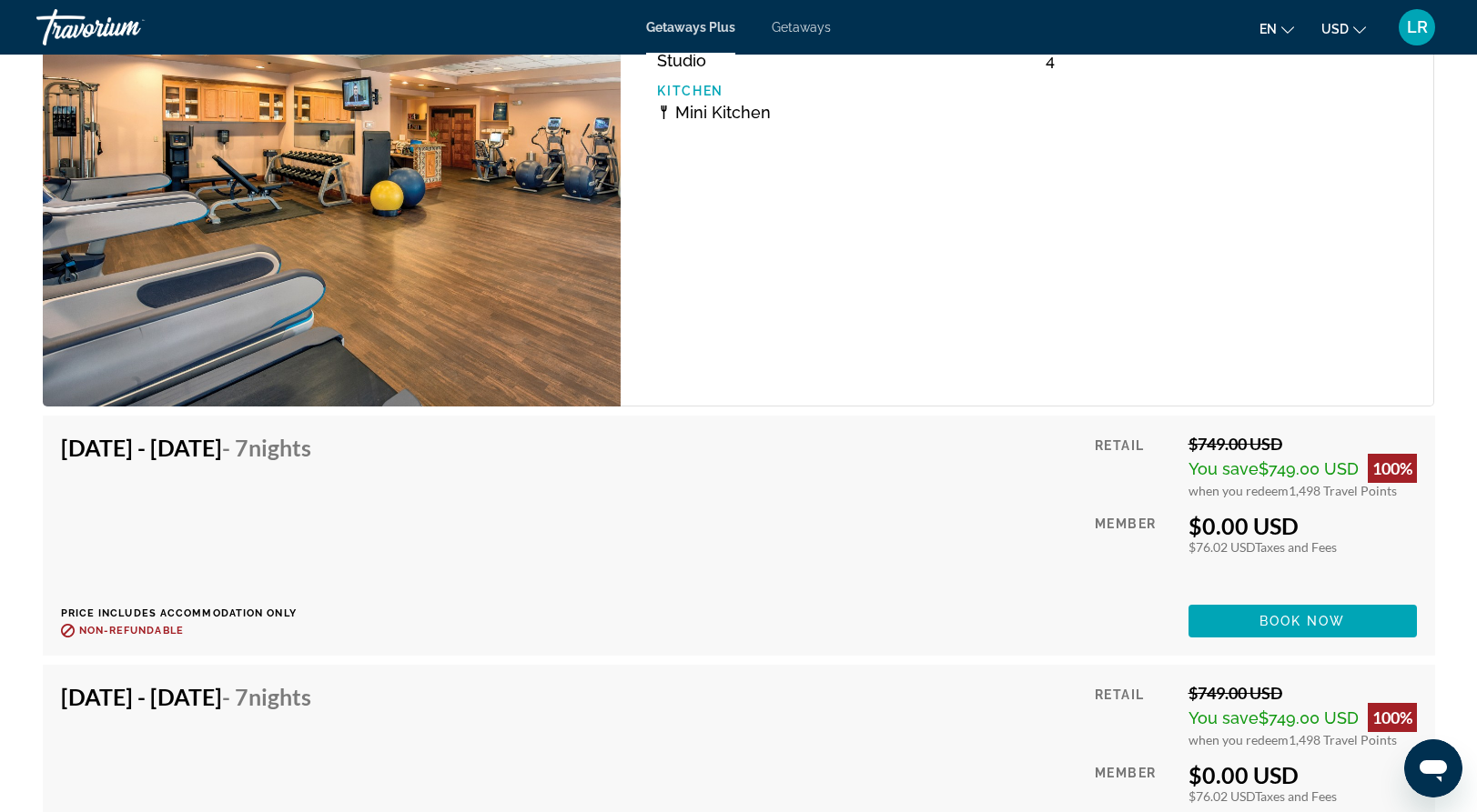
scroll to position [3455, 0]
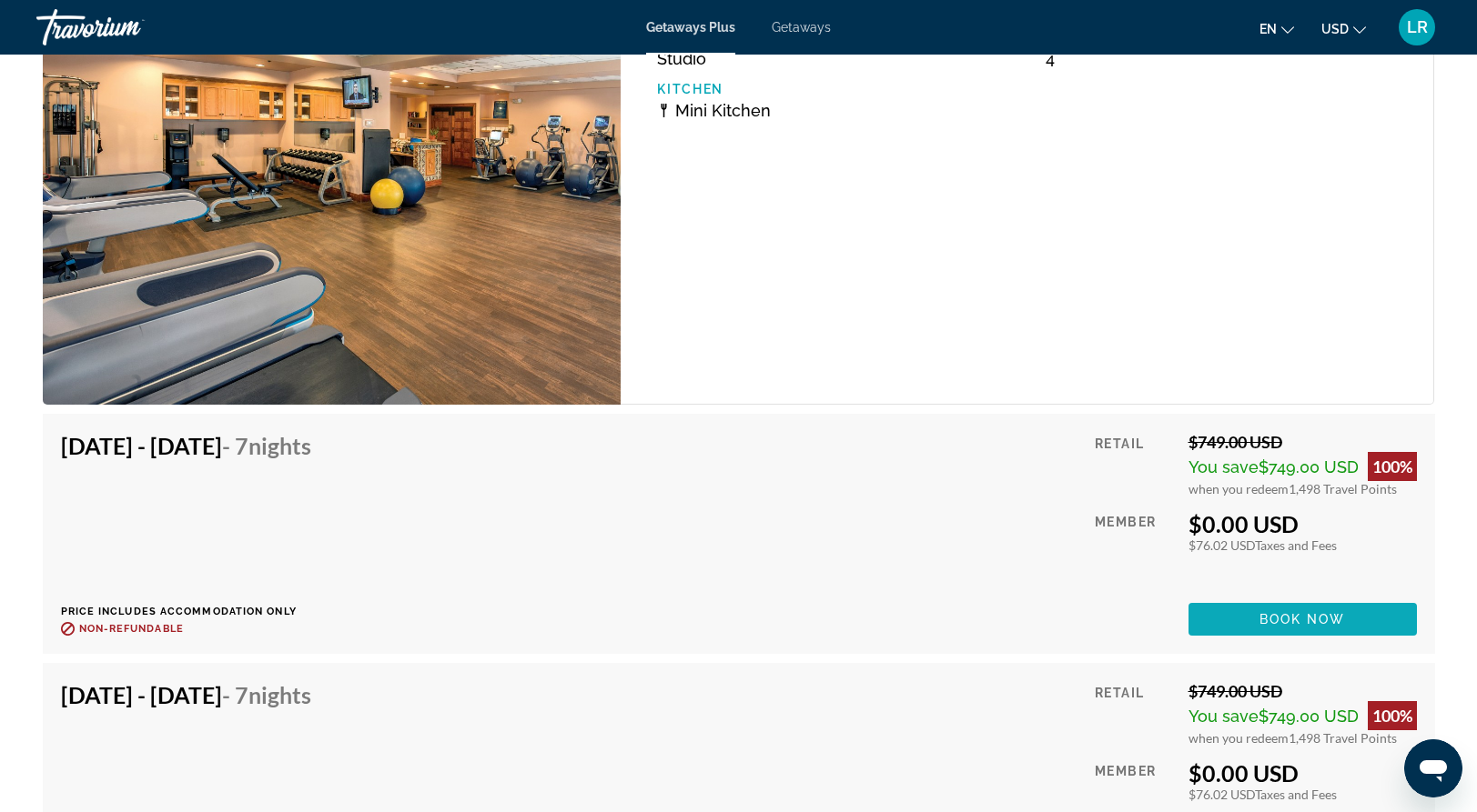
click at [1310, 612] on span "Book now" at bounding box center [1303, 619] width 86 height 15
